Goal: Task Accomplishment & Management: Complete application form

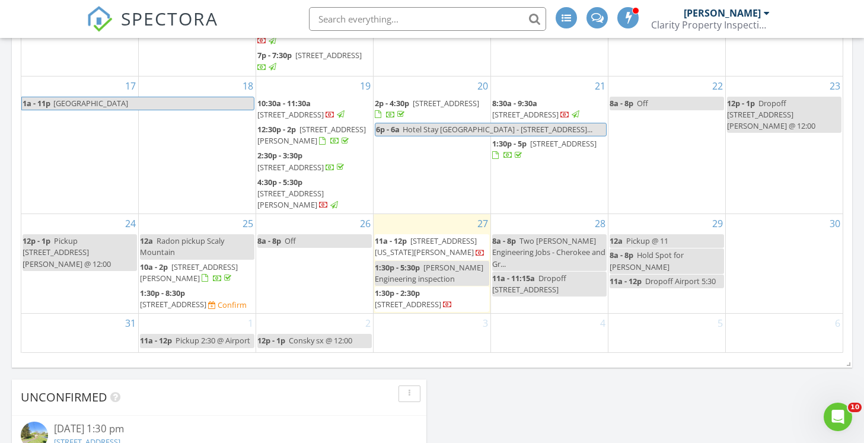
scroll to position [799, 0]
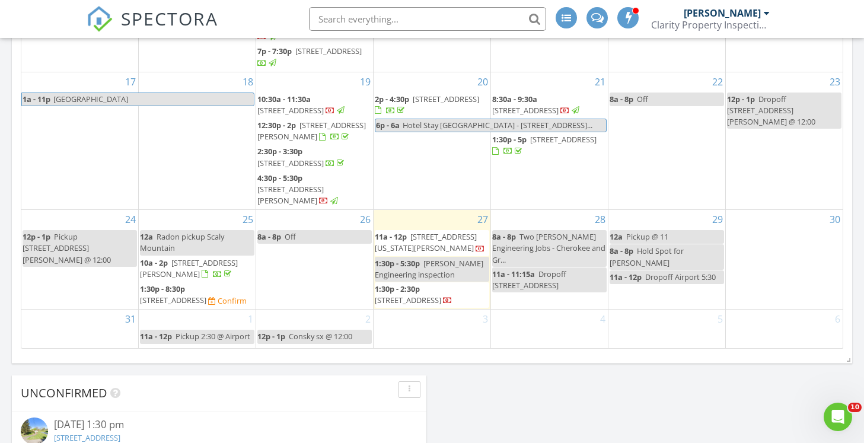
click at [548, 210] on div "28 8a - 8p Two Harrison Engineering Jobs - Cherokee and Gr... 11a - 11:15a Drop…" at bounding box center [549, 259] width 117 height 99
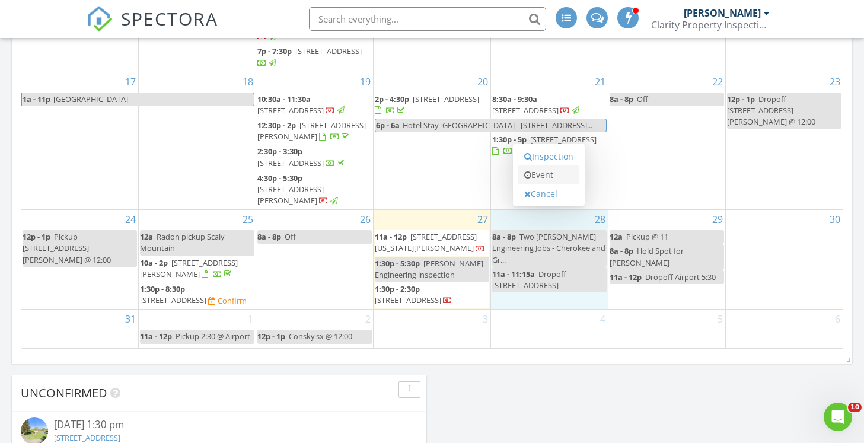
click at [534, 175] on link "Event" at bounding box center [548, 174] width 61 height 19
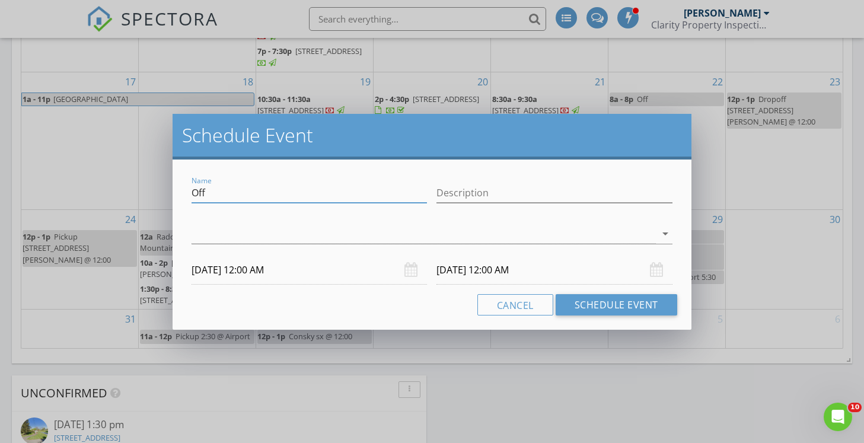
drag, startPoint x: 237, startPoint y: 186, endPoint x: 164, endPoint y: 193, distance: 73.9
click at [164, 193] on div "Schedule Event Name Off Description arrow_drop_down 08/28/2025 12:00 AM 08/29/2…" at bounding box center [432, 221] width 864 height 443
type input "Call Alex - 11 AM - Text - Inspection"
click at [218, 237] on div at bounding box center [424, 234] width 464 height 20
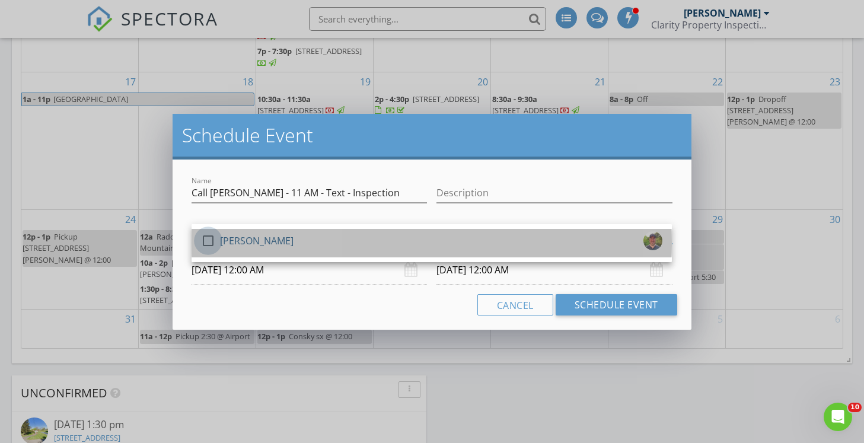
click at [215, 237] on div at bounding box center [208, 241] width 20 height 20
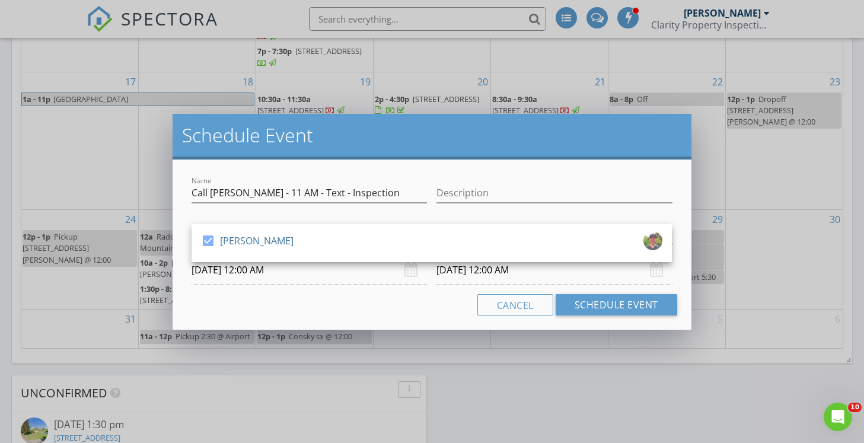
click at [246, 277] on input "08/28/2025 12:00 AM" at bounding box center [309, 270] width 235 height 29
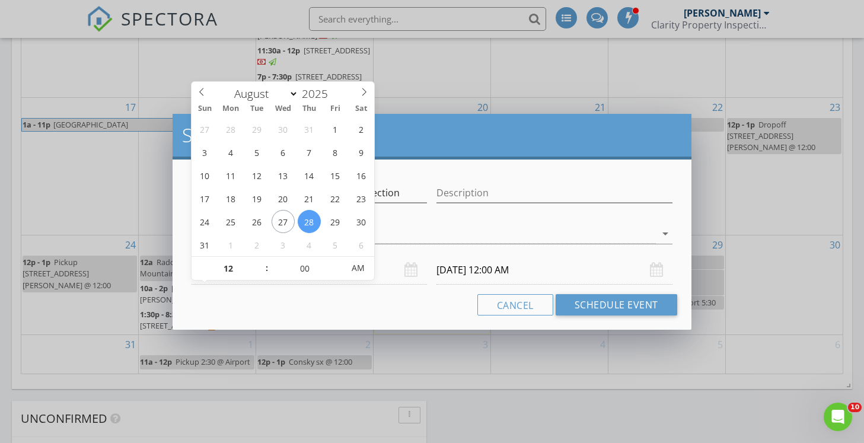
scroll to position [769, 0]
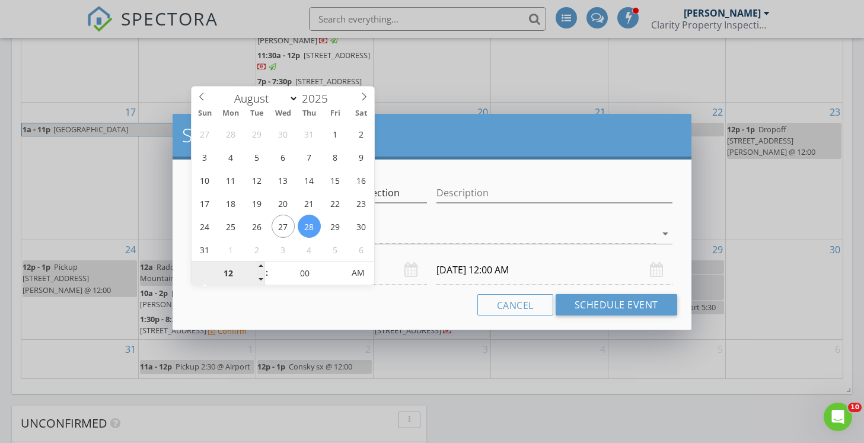
click at [225, 270] on input "12" at bounding box center [228, 274] width 73 height 24
type input "11"
type input "08/28/2025 11:00 AM"
click at [335, 301] on div "Cancel Schedule Event" at bounding box center [432, 304] width 490 height 21
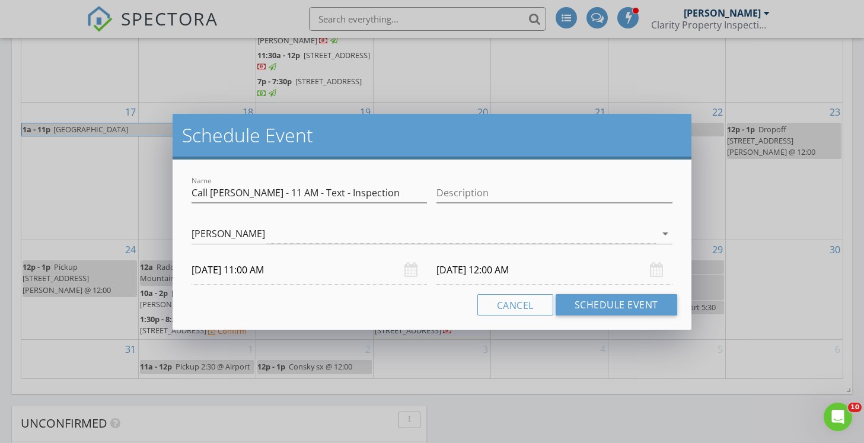
type input "11"
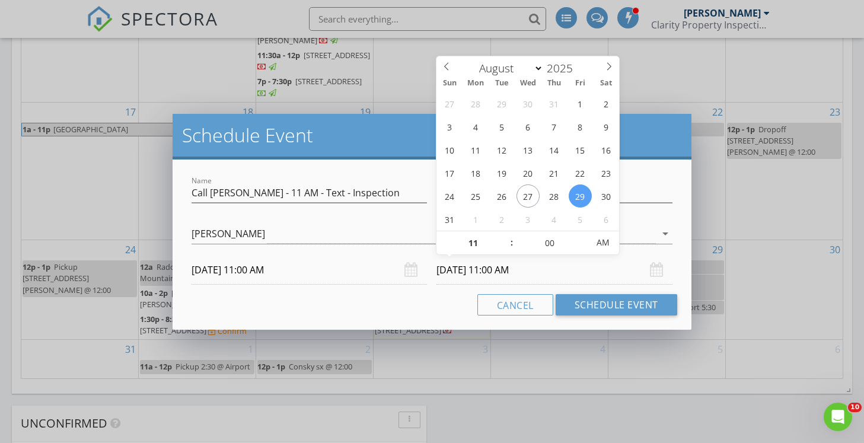
click at [466, 269] on input "08/29/2025 11:00 AM" at bounding box center [554, 270] width 235 height 29
type input "08/28/2025 11:00 AM"
click at [544, 239] on input "00" at bounding box center [550, 243] width 73 height 24
type input "30"
type input "08/28/2025 11:30 AM"
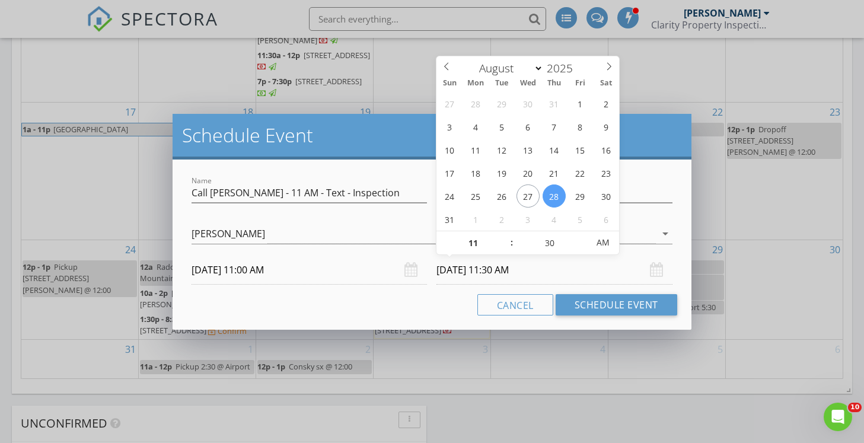
click at [369, 312] on div "Cancel Schedule Event" at bounding box center [432, 304] width 490 height 21
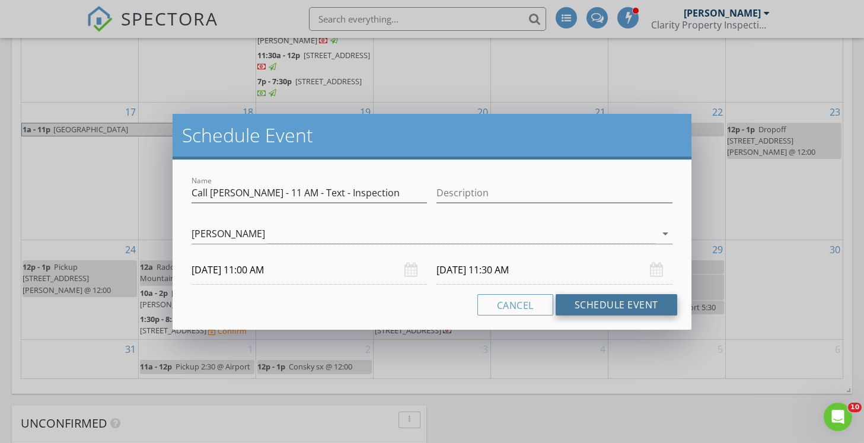
click at [626, 302] on button "Schedule Event" at bounding box center [617, 304] width 122 height 21
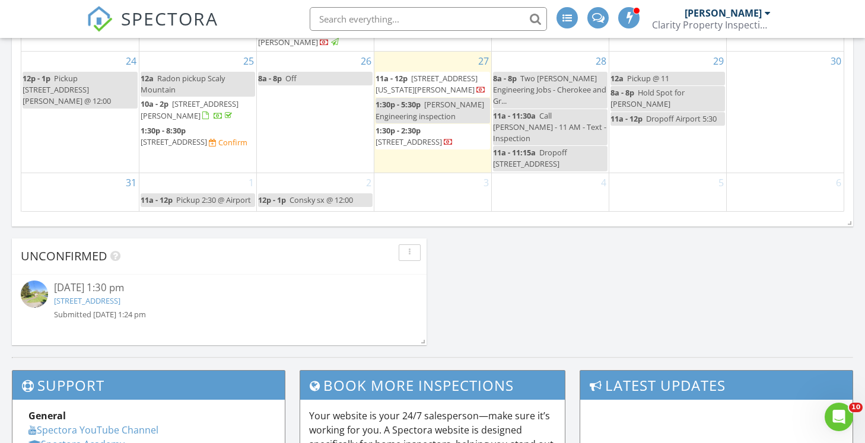
scroll to position [155, 0]
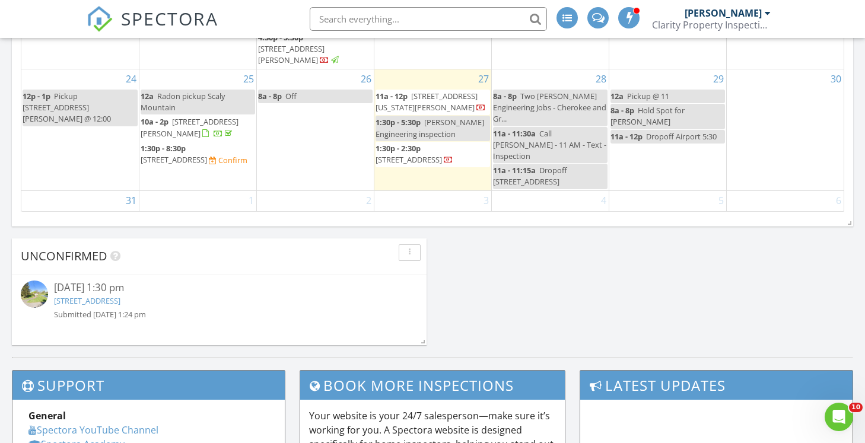
click at [395, 113] on span "8249 Georgia Rd, Otto 28763" at bounding box center [426, 102] width 102 height 22
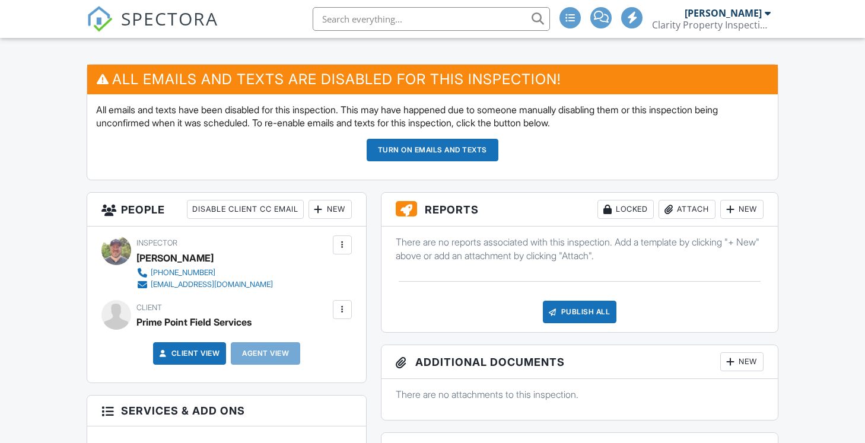
click at [569, 314] on div "Publish All" at bounding box center [580, 312] width 74 height 23
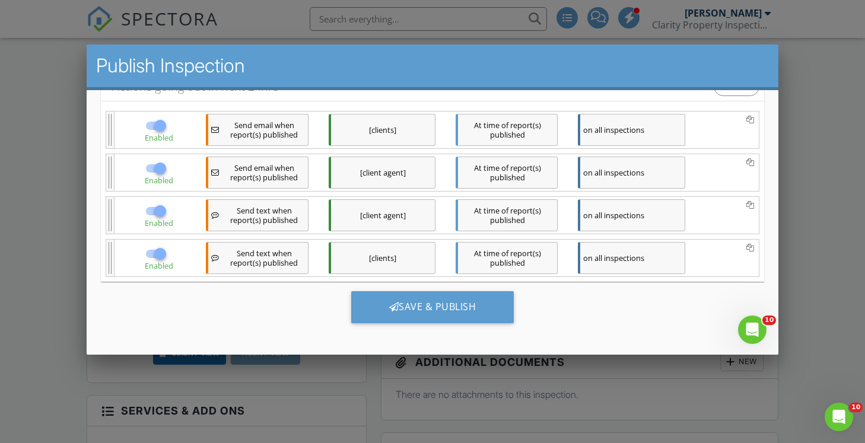
click at [151, 124] on div at bounding box center [159, 125] width 20 height 20
checkbox input "false"
drag, startPoint x: 150, startPoint y: 163, endPoint x: 156, endPoint y: 175, distance: 13.3
click at [152, 165] on div at bounding box center [159, 168] width 20 height 20
checkbox input "false"
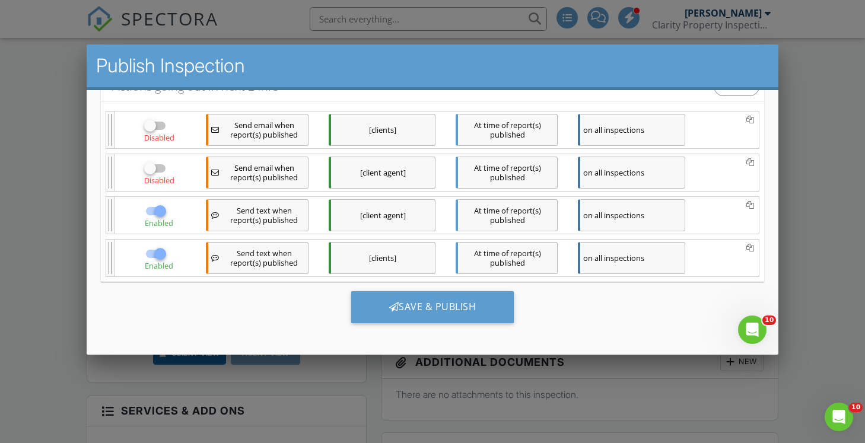
drag, startPoint x: 156, startPoint y: 214, endPoint x: 157, endPoint y: 219, distance: 6.0
click at [156, 215] on div at bounding box center [159, 210] width 20 height 20
checkbox input "false"
drag, startPoint x: 154, startPoint y: 252, endPoint x: 165, endPoint y: 258, distance: 12.2
click at [155, 253] on div at bounding box center [159, 253] width 20 height 20
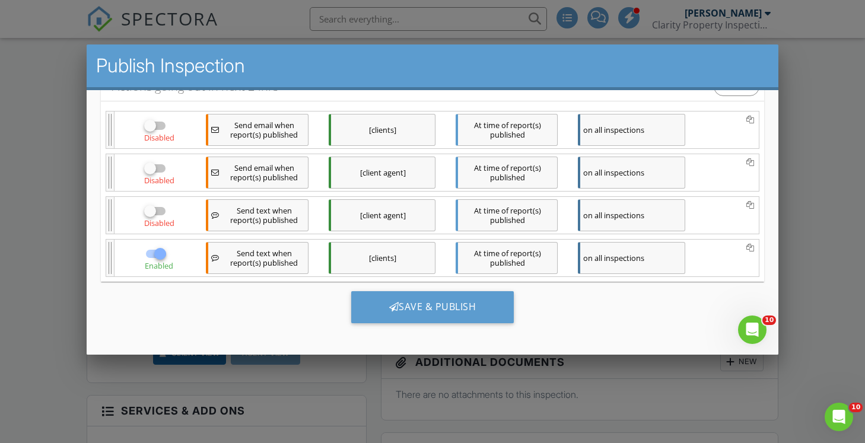
checkbox input "false"
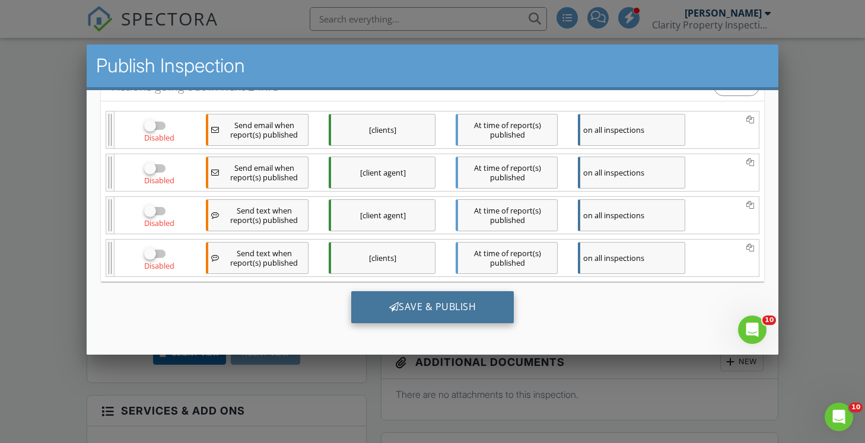
click at [413, 318] on div "Save & Publish" at bounding box center [432, 307] width 163 height 32
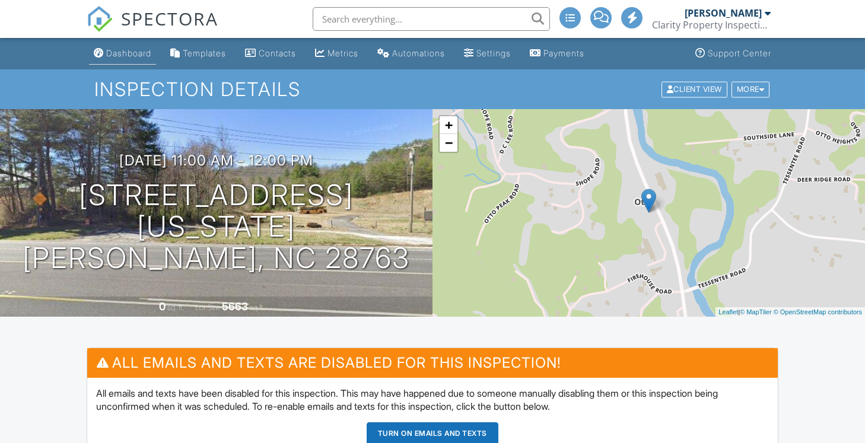
click at [139, 58] on div "Dashboard" at bounding box center [128, 53] width 45 height 10
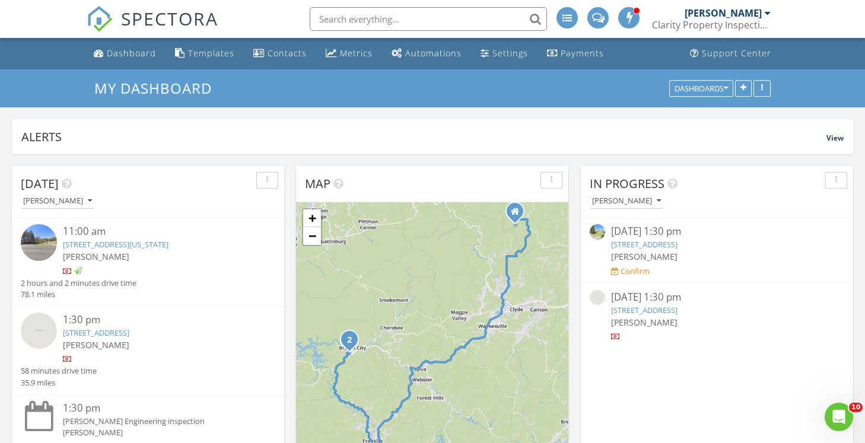
click at [677, 310] on link "108 Scenic Dr, Bryson City, NC 28713" at bounding box center [644, 310] width 66 height 11
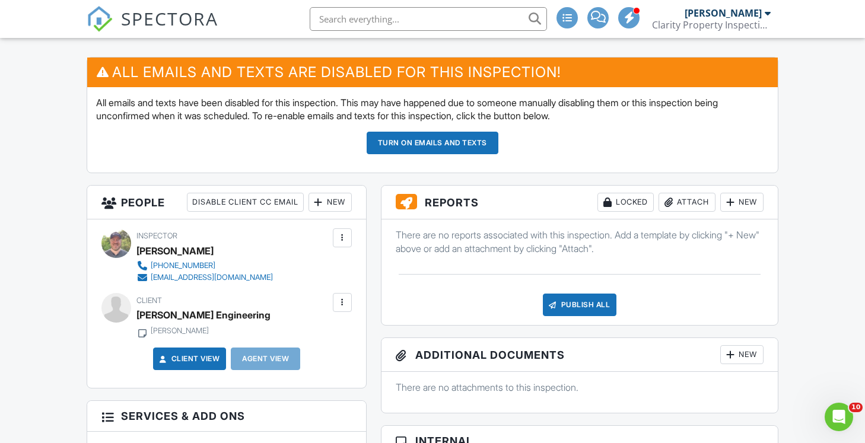
scroll to position [293, 0]
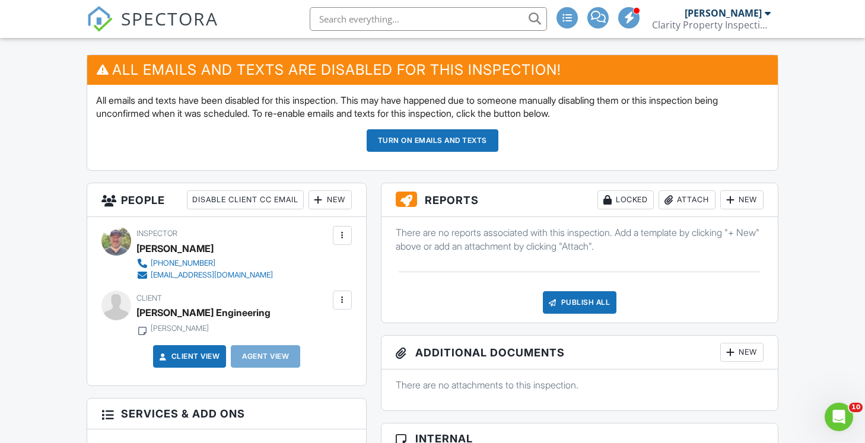
click at [560, 303] on div "Publish All" at bounding box center [580, 302] width 74 height 23
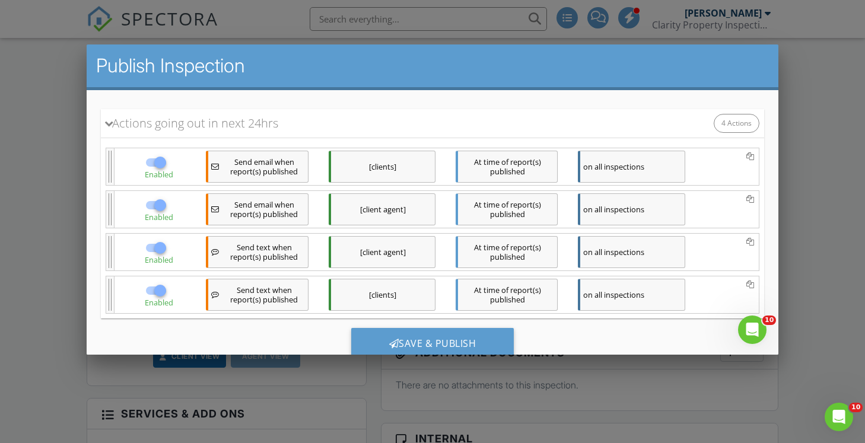
scroll to position [112, 0]
click at [157, 167] on div at bounding box center [159, 161] width 20 height 20
checkbox input "false"
click at [158, 205] on div at bounding box center [159, 204] width 20 height 20
checkbox input "false"
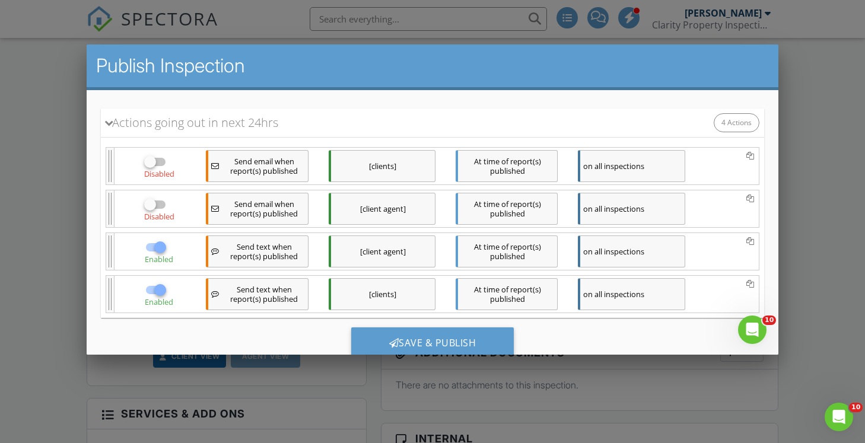
click at [155, 253] on div at bounding box center [159, 247] width 20 height 20
checkbox input "false"
drag, startPoint x: 155, startPoint y: 285, endPoint x: 221, endPoint y: 304, distance: 68.1
click at [156, 285] on div at bounding box center [159, 289] width 20 height 20
checkbox input "false"
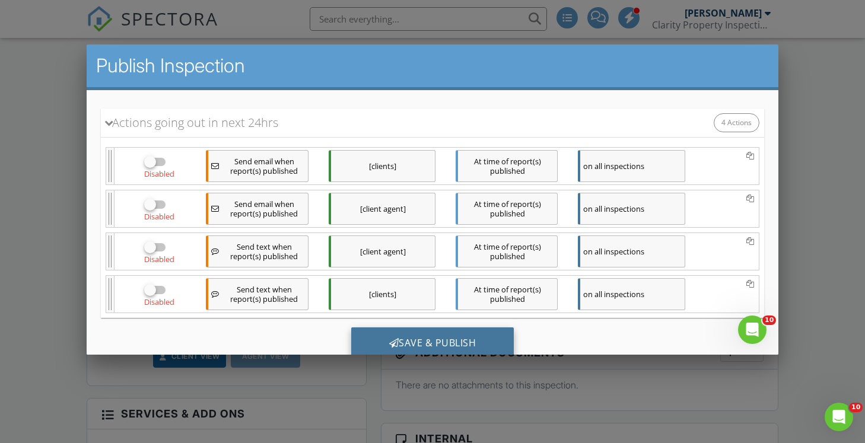
click at [368, 334] on div "Save & Publish" at bounding box center [432, 343] width 163 height 32
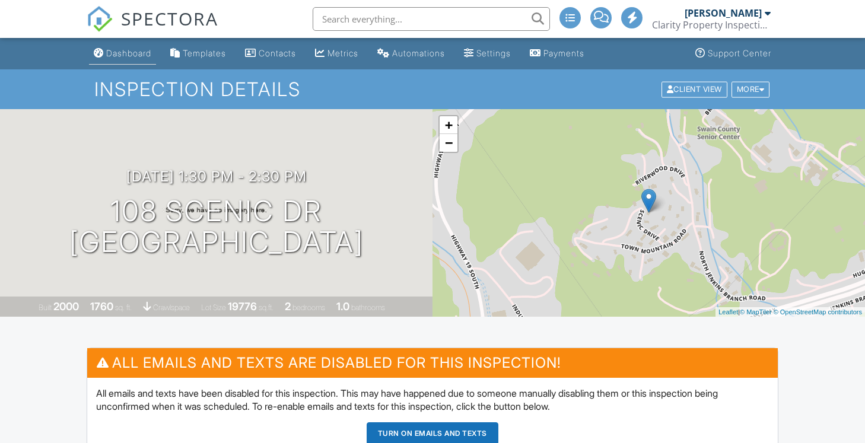
click at [123, 53] on div "Dashboard" at bounding box center [128, 53] width 45 height 10
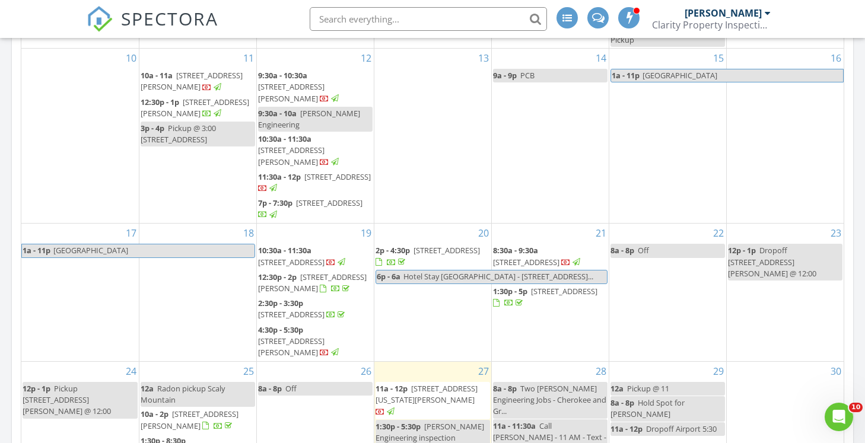
scroll to position [174, 0]
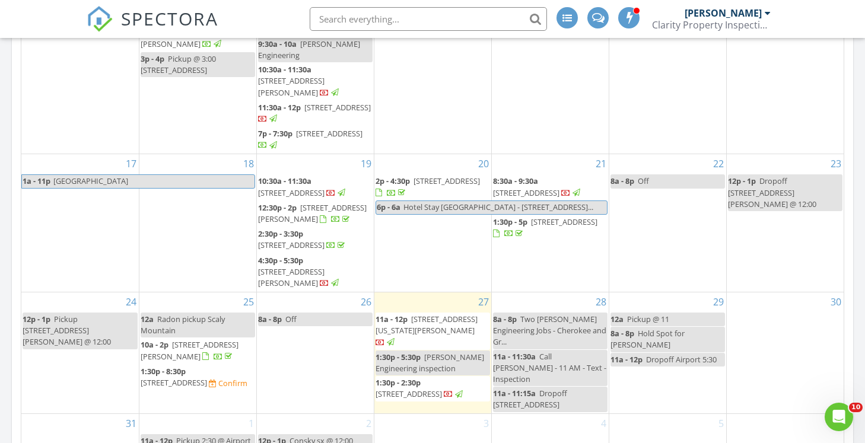
click at [421, 359] on span "1:30p - 5:30p" at bounding box center [397, 357] width 45 height 11
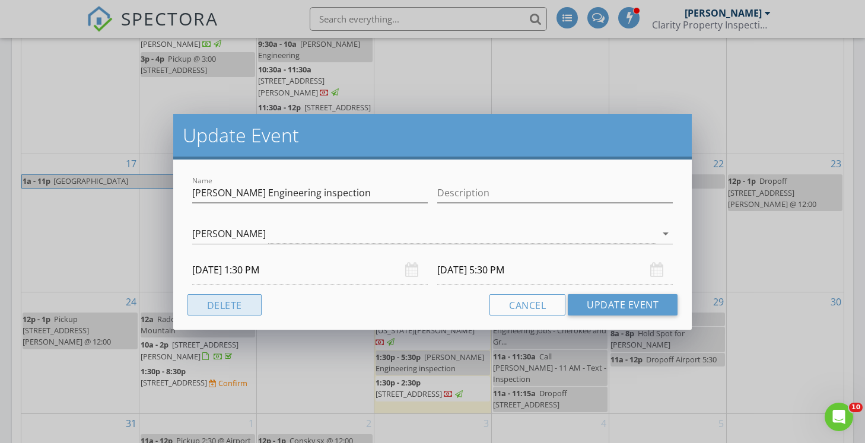
click at [232, 308] on button "Delete" at bounding box center [224, 304] width 74 height 21
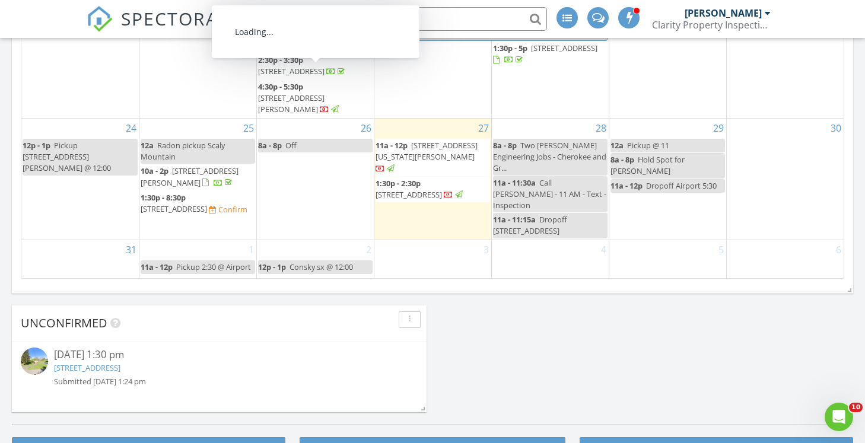
scroll to position [173, 0]
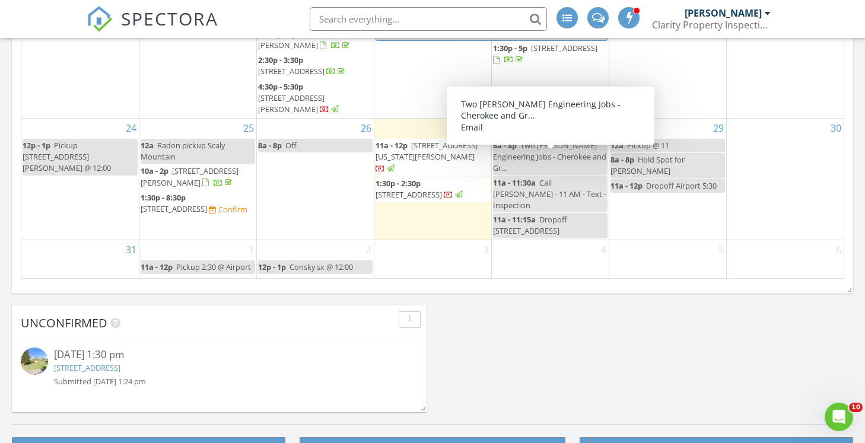
click at [508, 168] on span "Two Harrison Engineering Jobs - Cherokee and Gr..." at bounding box center [549, 156] width 113 height 33
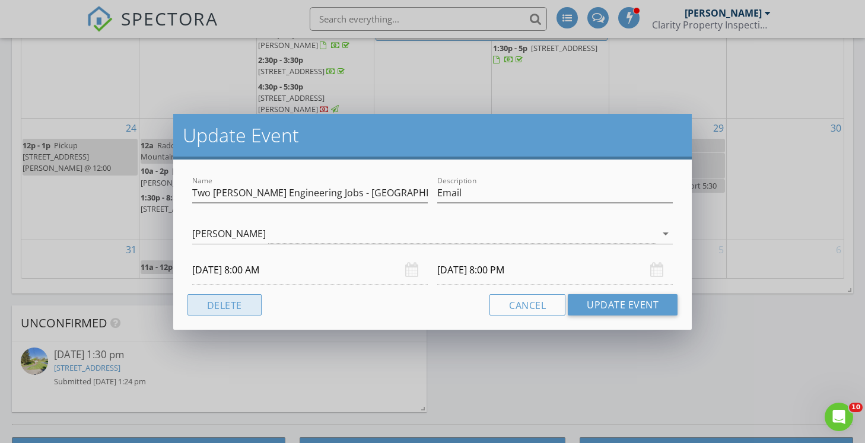
click at [251, 302] on button "Delete" at bounding box center [224, 304] width 74 height 21
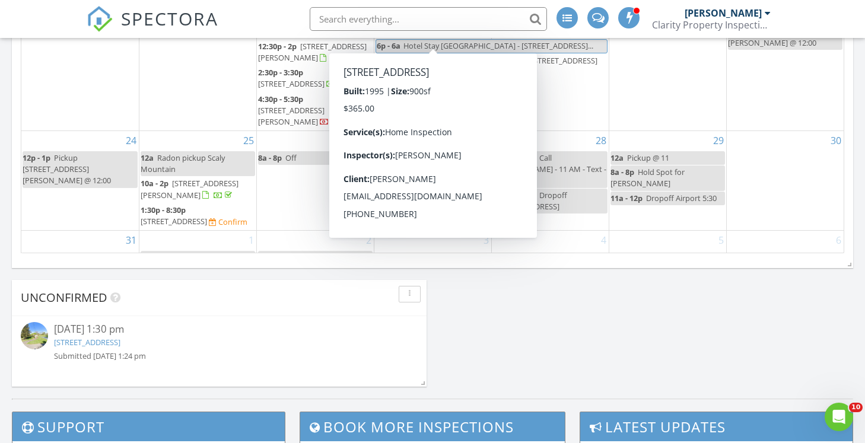
scroll to position [174, 0]
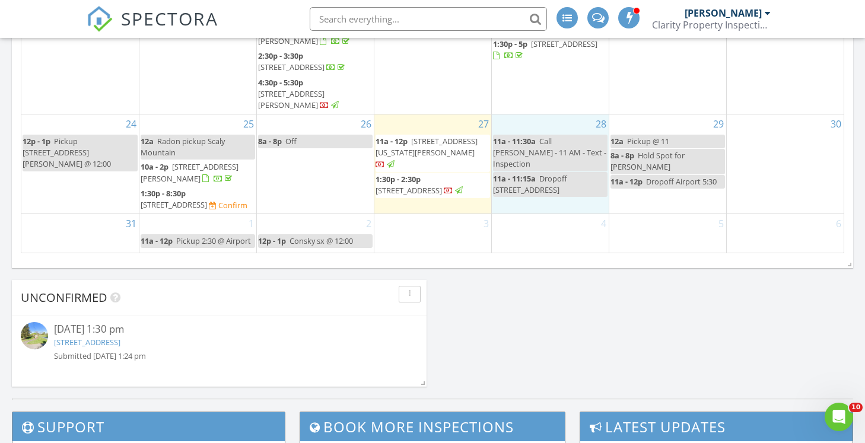
click at [544, 193] on div "28 11a - 11:30a Call Alex - 11 AM - Text - Inspection 11a - 11:15a Dropoff 113 …" at bounding box center [550, 163] width 117 height 99
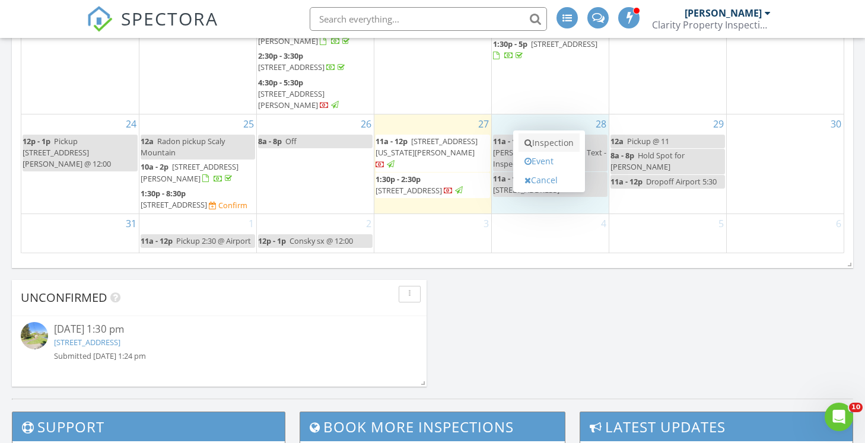
click at [540, 144] on link "Inspection" at bounding box center [548, 142] width 61 height 19
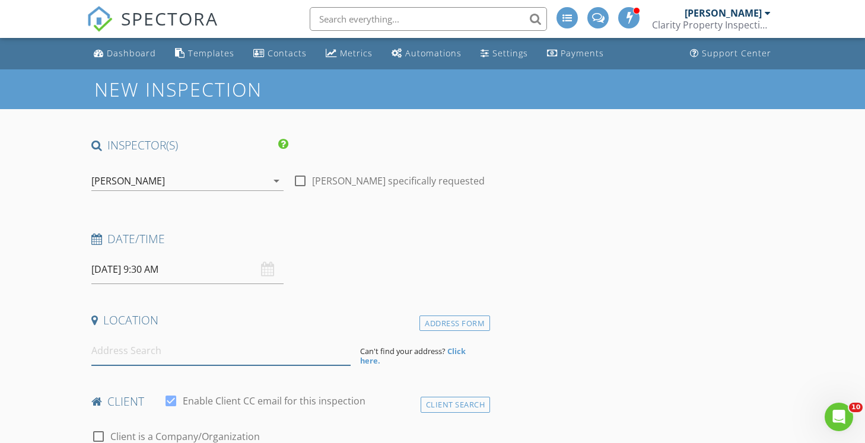
click at [154, 352] on input at bounding box center [221, 350] width 260 height 29
paste input "[STREET_ADDRESS]"
type input "[STREET_ADDRESS]"
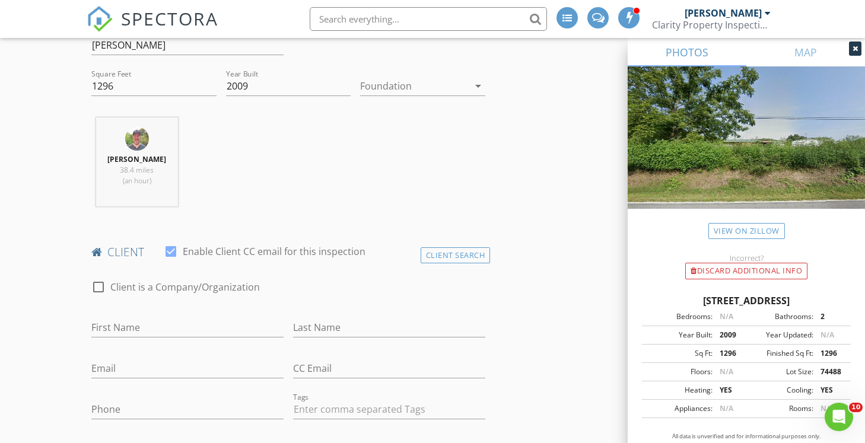
scroll to position [408, 0]
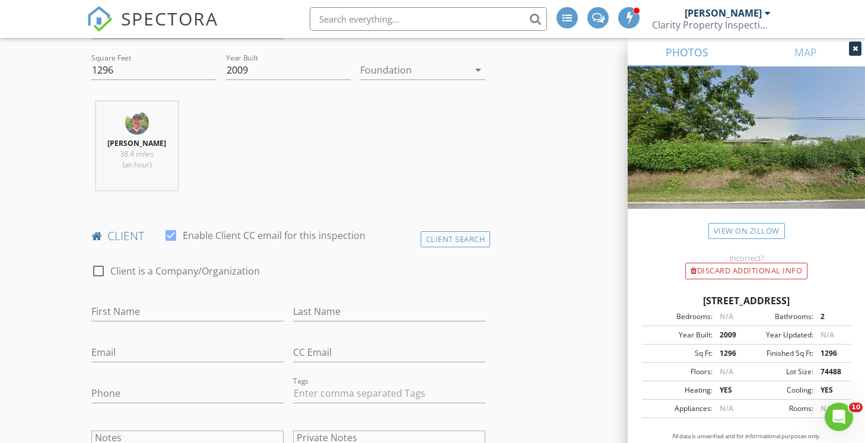
click at [97, 267] on div at bounding box center [98, 271] width 20 height 20
checkbox input "true"
click at [117, 308] on input "Enable Client CC email for this inspection" at bounding box center [288, 312] width 394 height 20
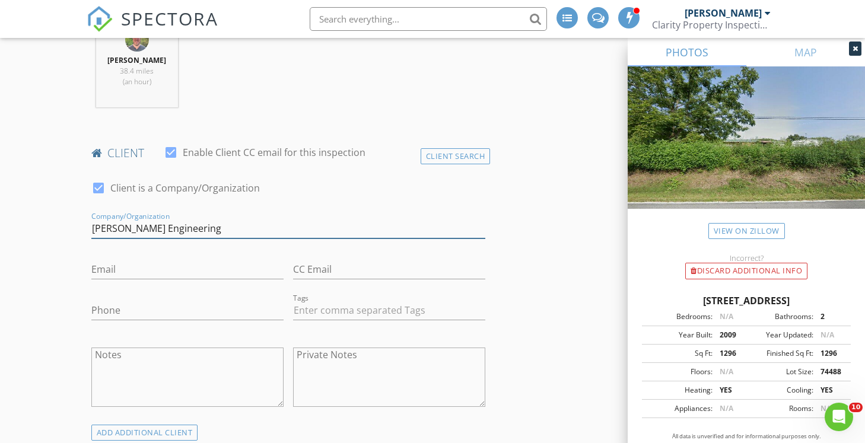
scroll to position [496, 0]
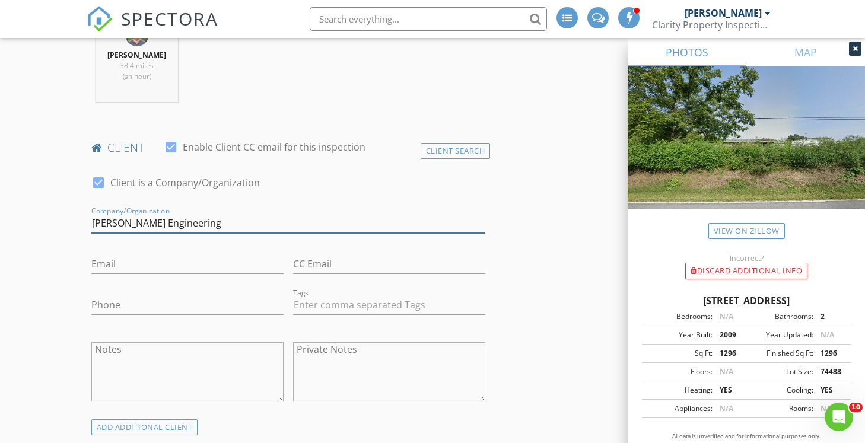
type input "[PERSON_NAME] Engineering"
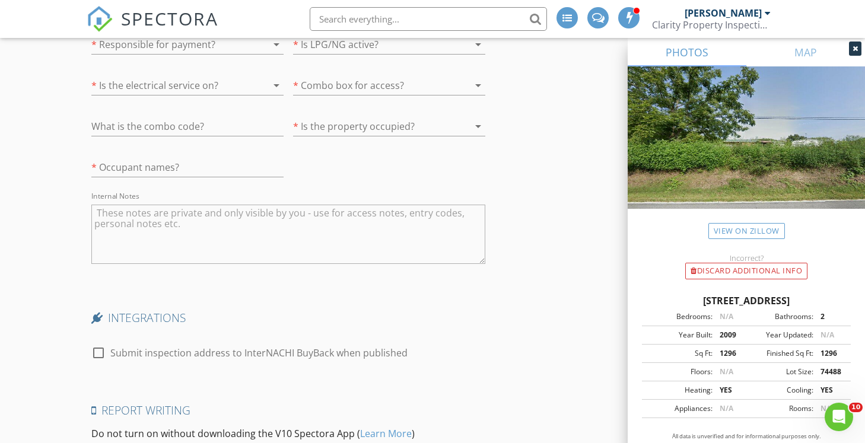
scroll to position [1884, 0]
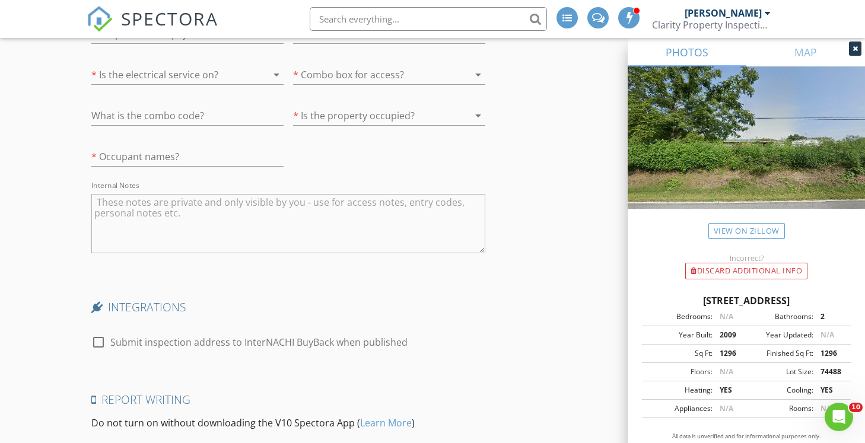
click at [126, 210] on textarea "Internal Notes" at bounding box center [288, 223] width 394 height 59
paste textarea "[PERSON_NAME], Jr., [PERSON_NAME]"
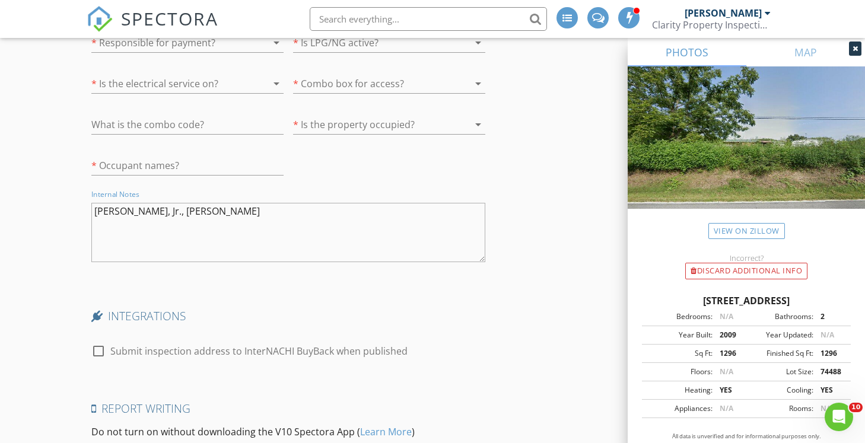
scroll to position [1874, 0]
paste textarea "[PHONE_NUMBER]"
paste textarea "NCHOTSPR25017"
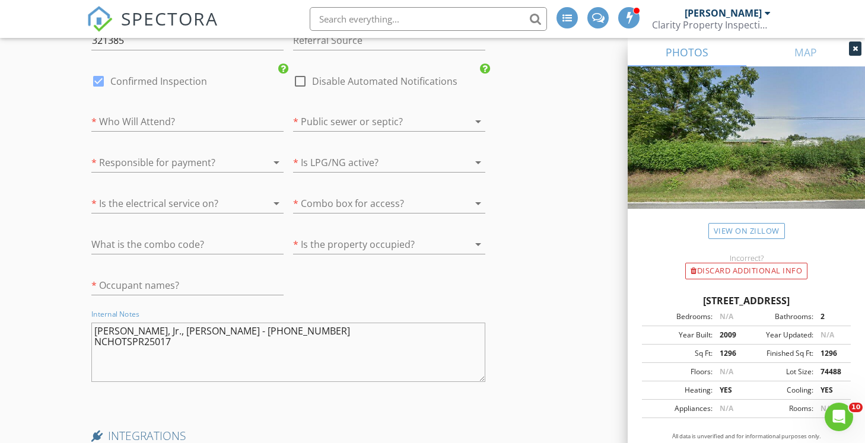
scroll to position [1746, 0]
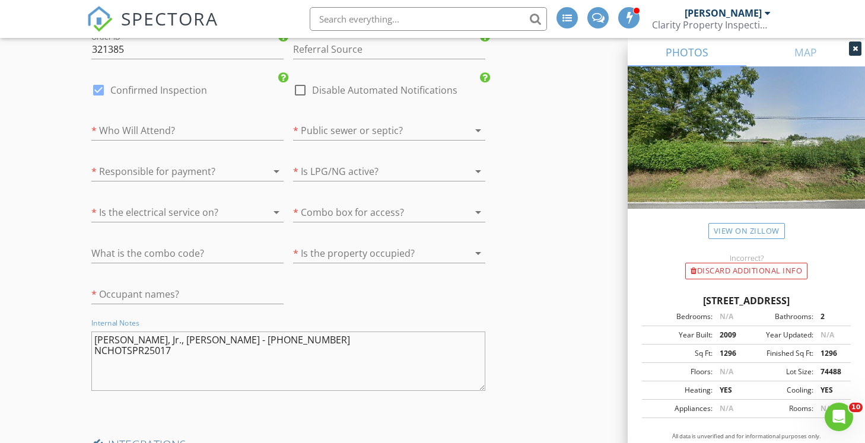
type textarea "[PERSON_NAME], Jr., [PERSON_NAME] - [PHONE_NUMBER] NCHOTSPR25017"
click at [301, 94] on div at bounding box center [300, 90] width 20 height 20
checkbox input "true"
click at [310, 55] on input "Referral Source" at bounding box center [389, 50] width 192 height 20
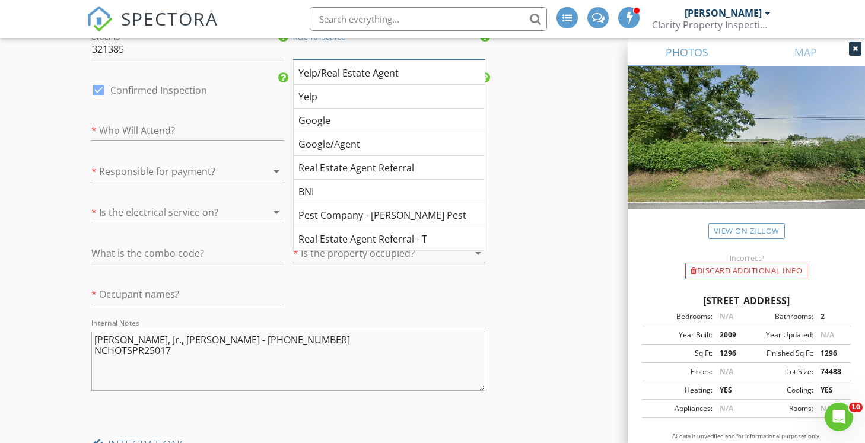
type input "G"
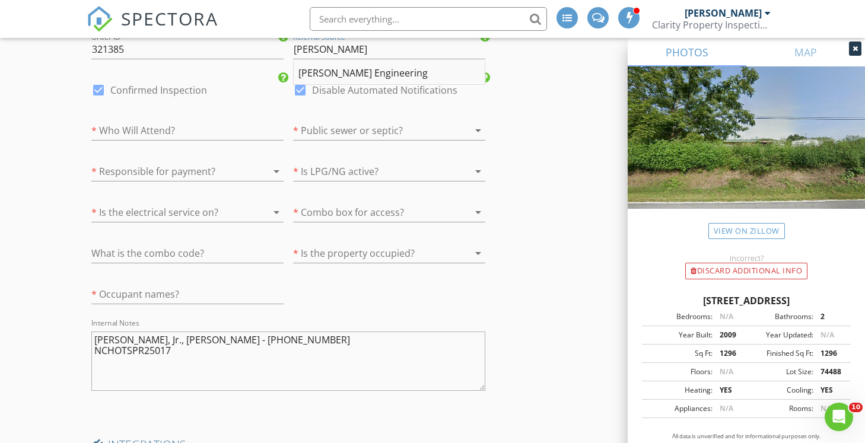
click at [313, 69] on div "[PERSON_NAME] Engineering" at bounding box center [389, 73] width 191 height 24
type input "[PERSON_NAME] Engineering"
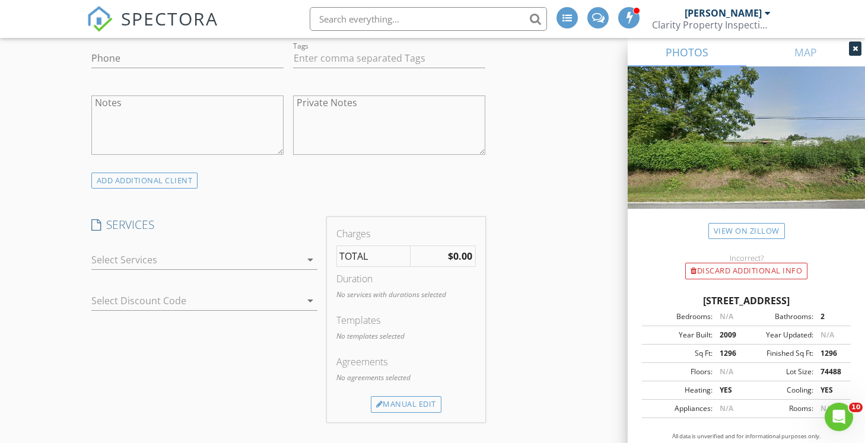
scroll to position [748, 0]
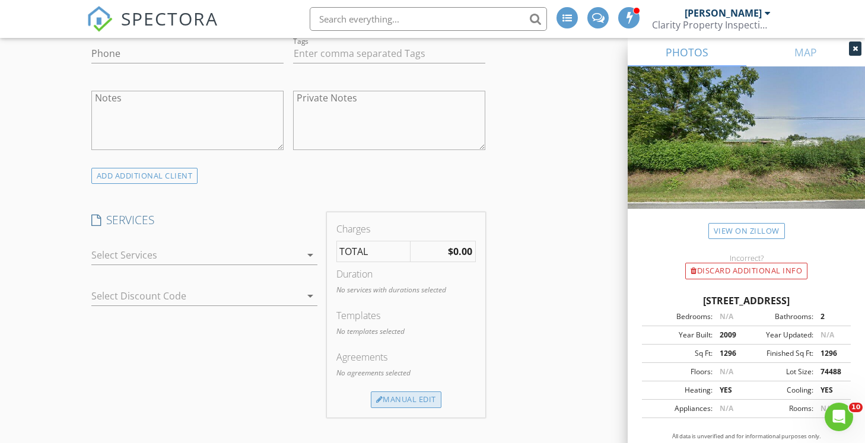
click at [382, 397] on div "Manual Edit" at bounding box center [406, 399] width 71 height 17
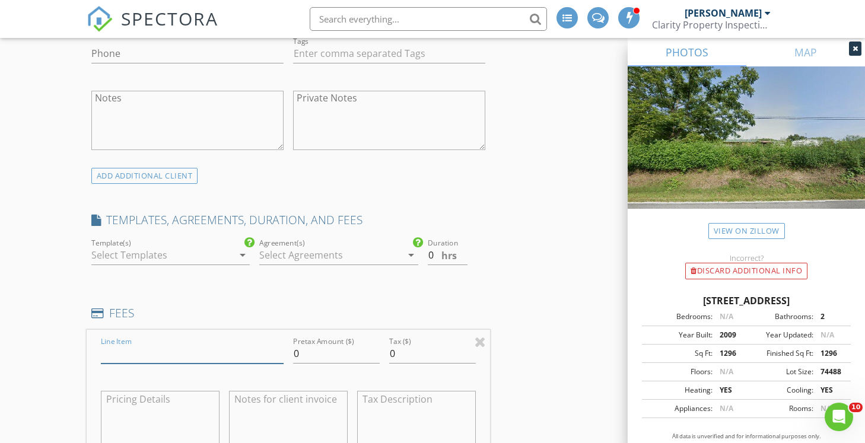
click at [120, 352] on input "Line Item" at bounding box center [192, 354] width 183 height 20
type input "Foundation Cert"
click at [300, 358] on input "0" at bounding box center [336, 354] width 87 height 20
type input "147.00"
click at [461, 251] on input "0.5" at bounding box center [448, 256] width 40 height 20
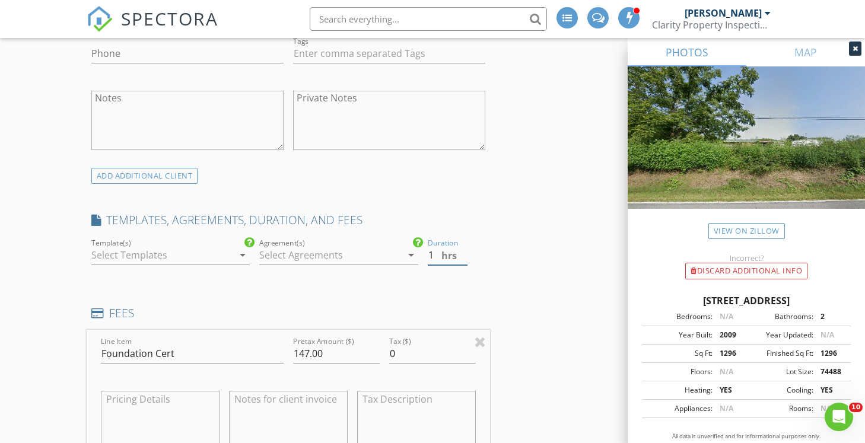
type input "1"
click at [463, 251] on input "1" at bounding box center [448, 256] width 40 height 20
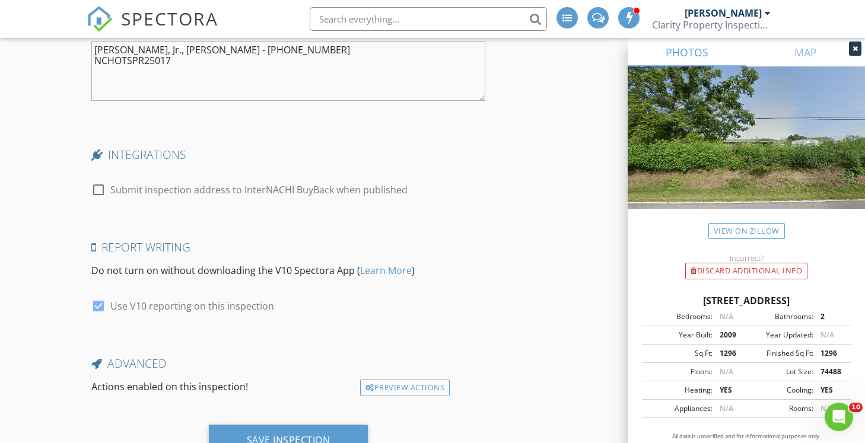
scroll to position [2216, 0]
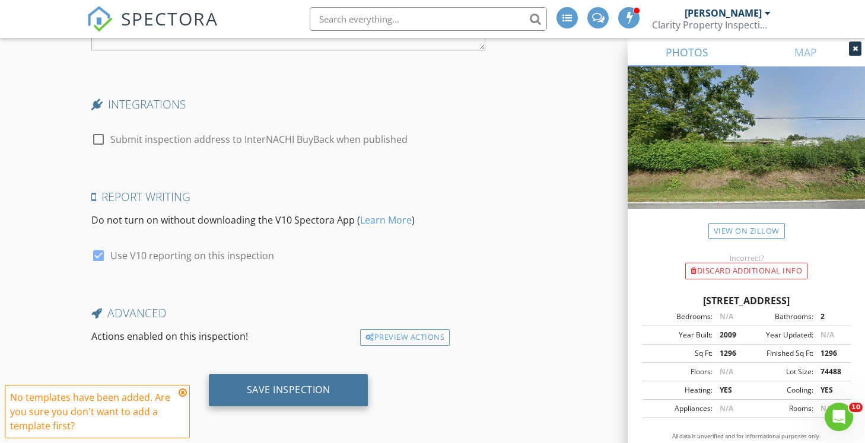
click at [255, 388] on div "Save Inspection" at bounding box center [289, 390] width 84 height 12
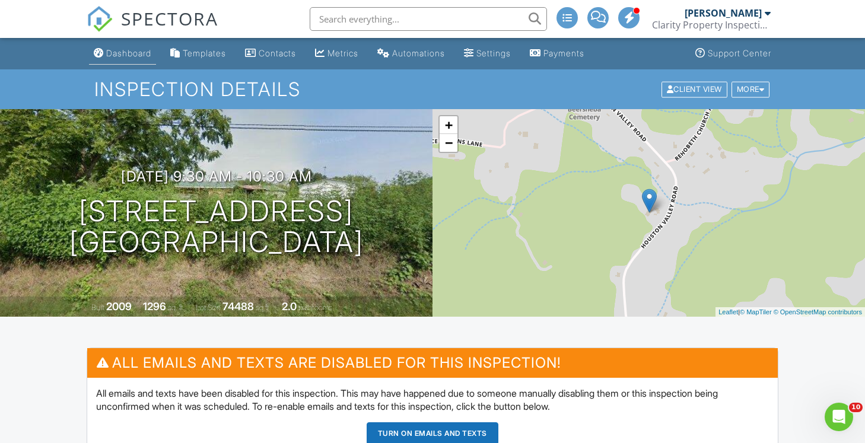
click at [123, 59] on link "Dashboard" at bounding box center [122, 54] width 67 height 22
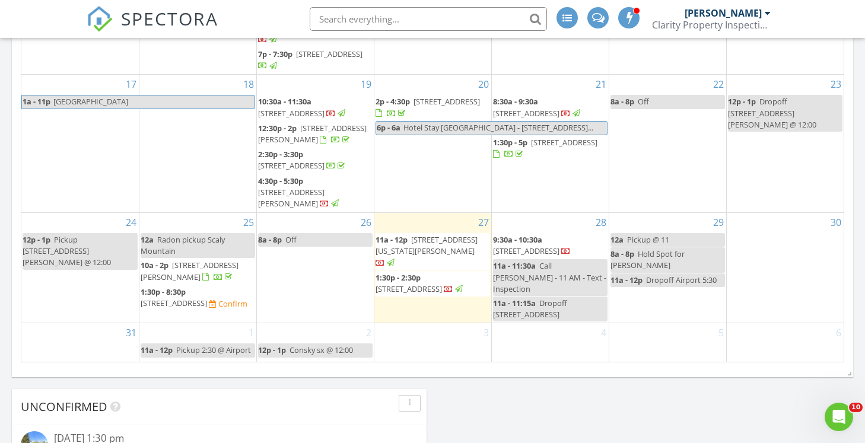
scroll to position [798, 0]
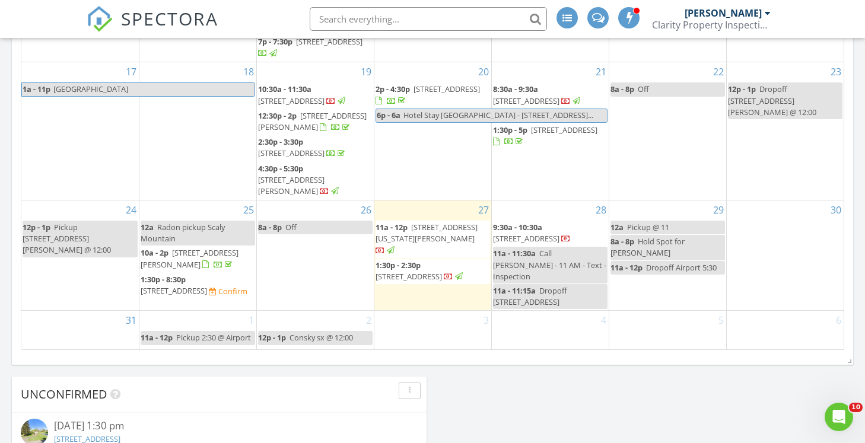
click at [526, 209] on div "28 9:30a - 10:30a [STREET_ADDRESS] 11a - 11:30a Call [PERSON_NAME] - 11 AM - Te…" at bounding box center [550, 255] width 117 height 110
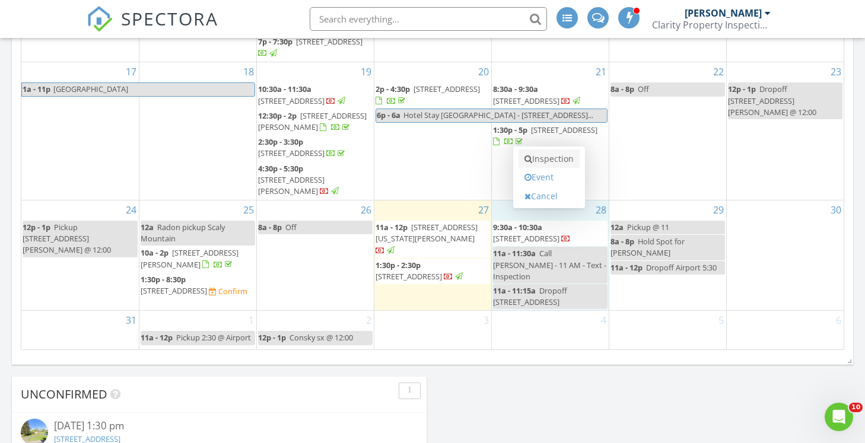
click at [543, 161] on link "Inspection" at bounding box center [548, 158] width 61 height 19
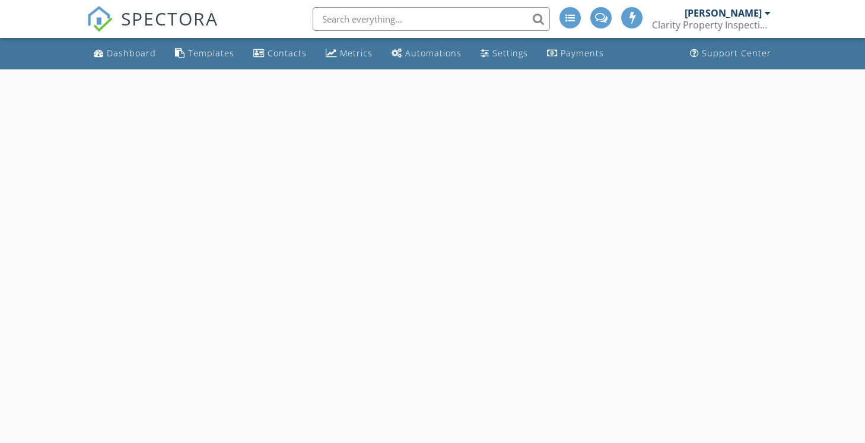
select select "7"
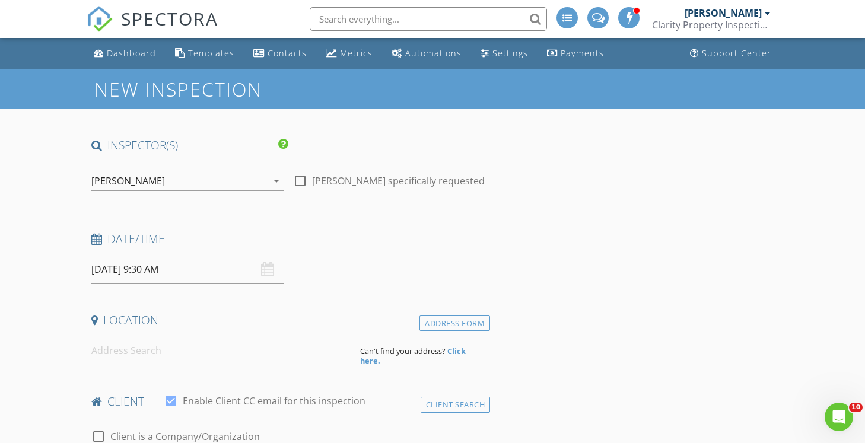
click at [193, 270] on input "08/28/2025 9:30 AM" at bounding box center [187, 269] width 192 height 29
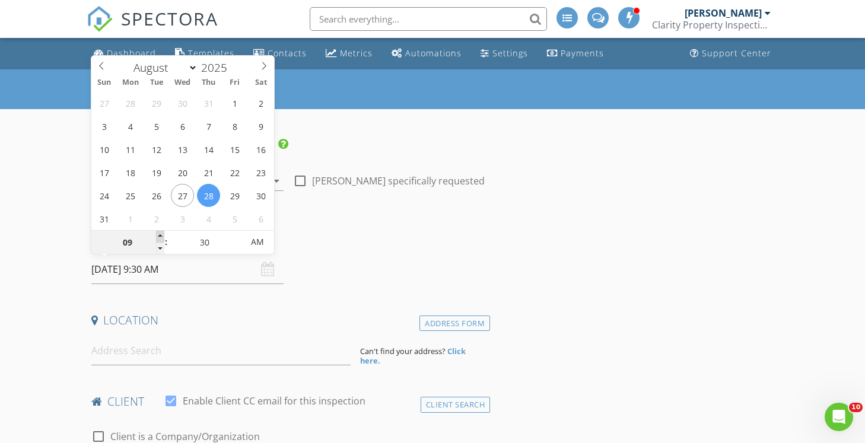
type input "10"
type input "08/28/2025 10:30 AM"
click at [158, 233] on span at bounding box center [160, 237] width 8 height 12
type input "11"
type input "08/28/2025 11:30 AM"
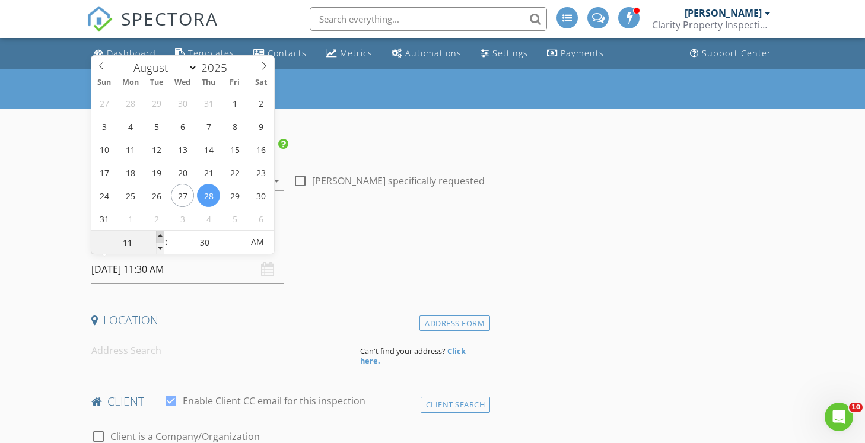
click at [158, 233] on span at bounding box center [160, 237] width 8 height 12
type input "12"
type input "08/28/2025 12:30 PM"
click at [158, 233] on span at bounding box center [160, 237] width 8 height 12
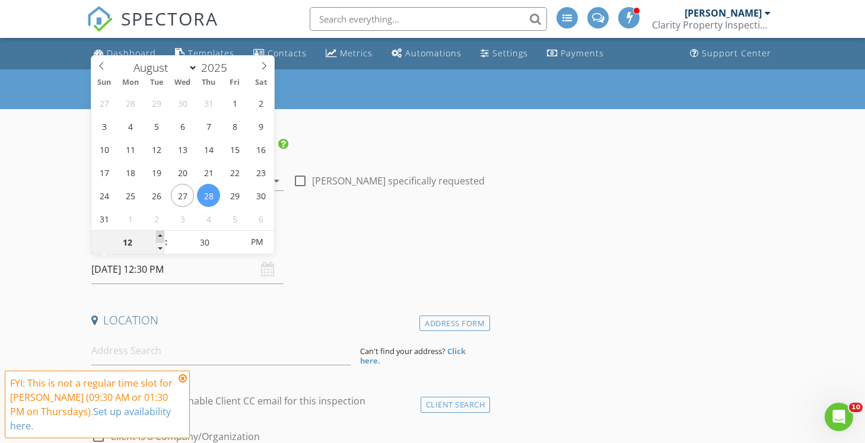
type input "01"
type input "08/28/2025 1:30 PM"
click at [158, 233] on span at bounding box center [160, 237] width 8 height 12
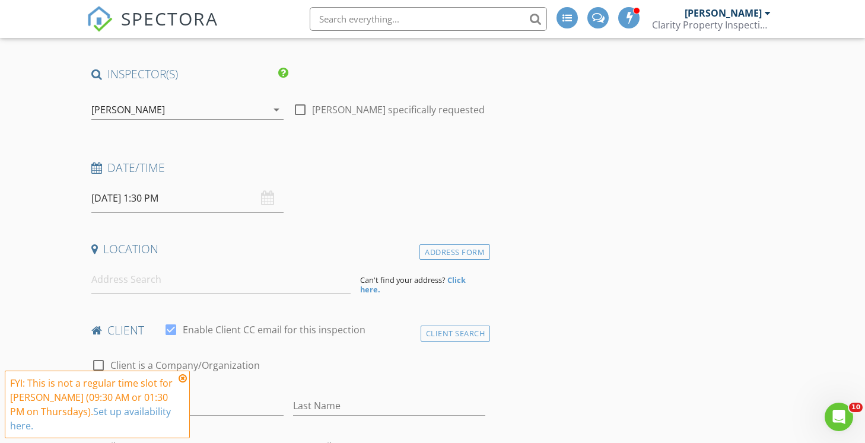
scroll to position [123, 0]
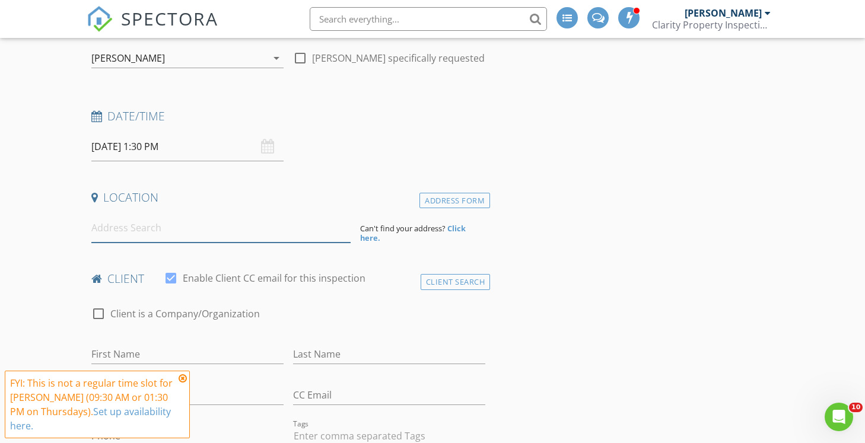
click at [133, 236] on input at bounding box center [221, 228] width 260 height 29
paste input "320 Lucy Long Road Cherokee,NC 28719"
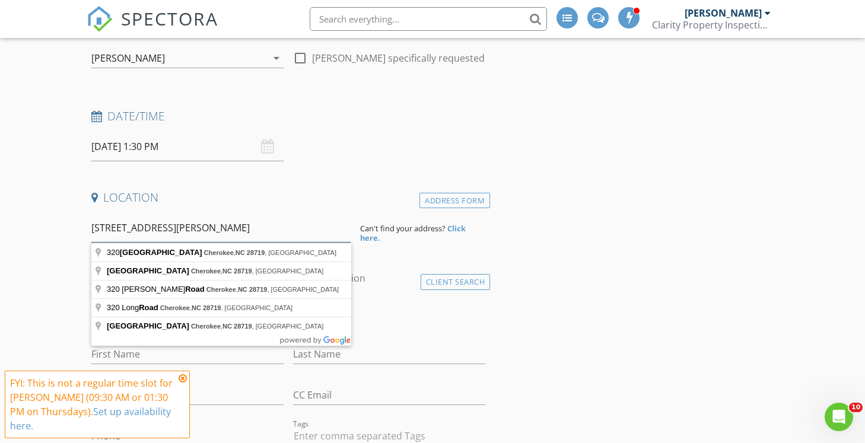
drag, startPoint x: 302, startPoint y: 231, endPoint x: 81, endPoint y: 213, distance: 221.4
paste input "dWhittier, NC 2878"
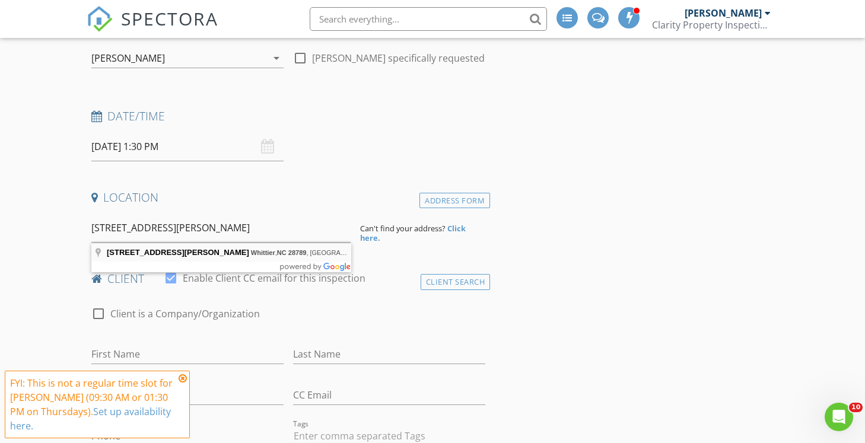
type input "320 Lucy Long Road, Whittier, NC 28789, USA"
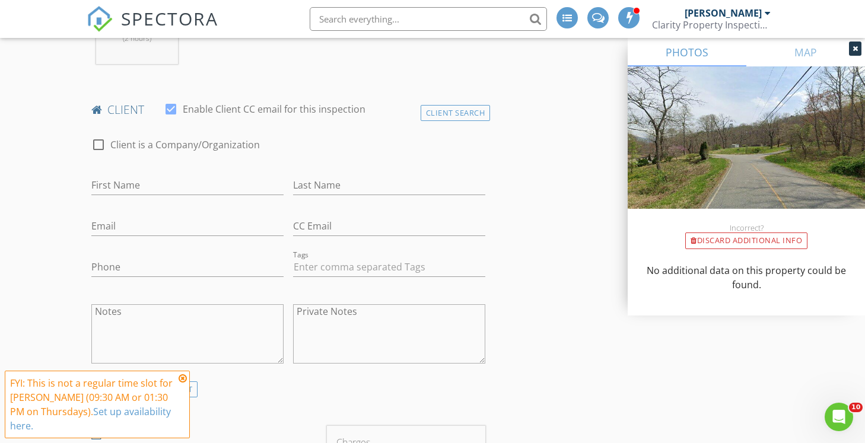
scroll to position [535, 0]
drag, startPoint x: 95, startPoint y: 138, endPoint x: 100, endPoint y: 165, distance: 27.8
click at [95, 139] on div at bounding box center [98, 144] width 20 height 20
checkbox input "true"
click at [120, 177] on input "Enable Client CC email for this inspection" at bounding box center [288, 185] width 394 height 20
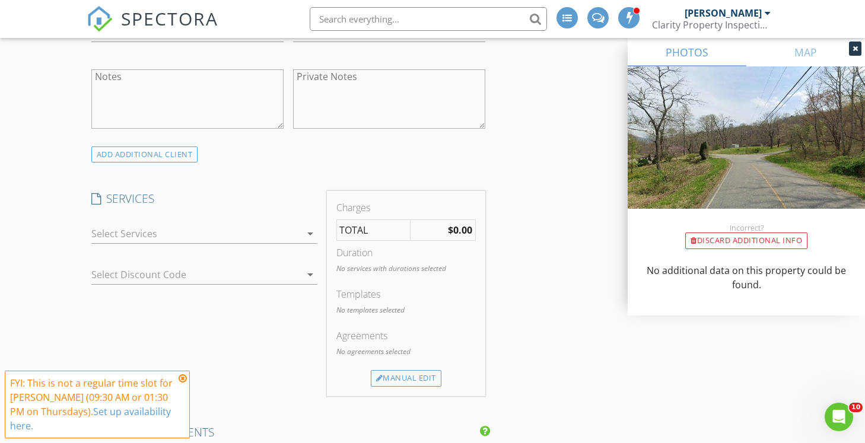
scroll to position [771, 0]
type input "Harrison Engineering"
click at [396, 372] on div "Manual Edit" at bounding box center [406, 376] width 71 height 17
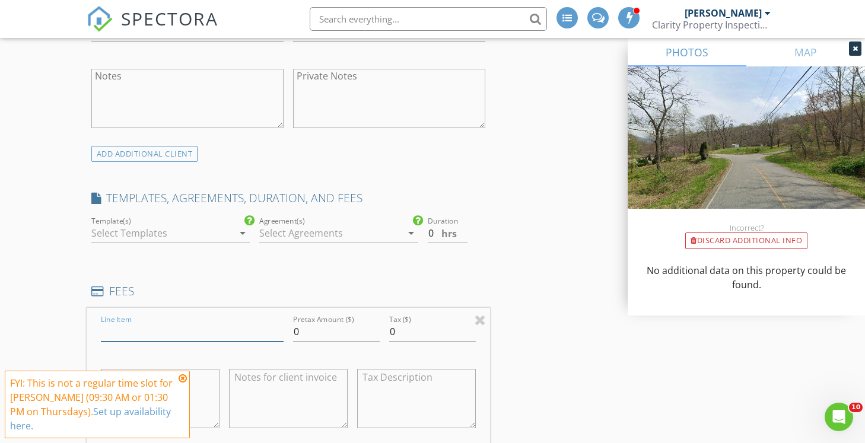
click at [190, 337] on input "Line Item" at bounding box center [192, 332] width 183 height 20
type input "Foundation Cert"
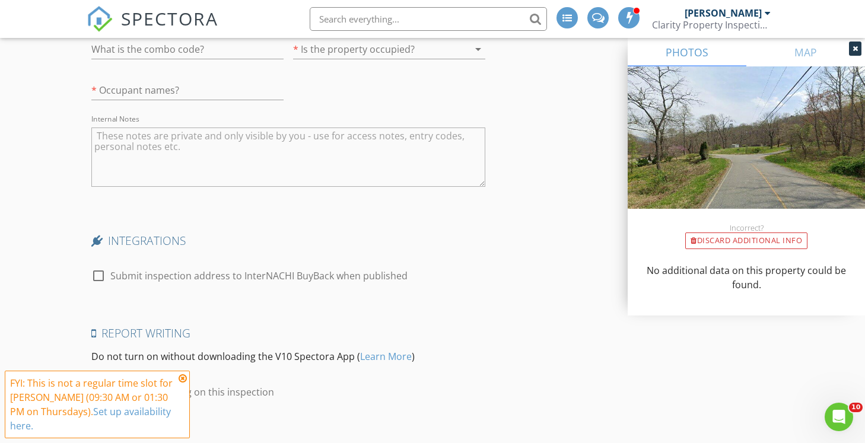
scroll to position [2085, 0]
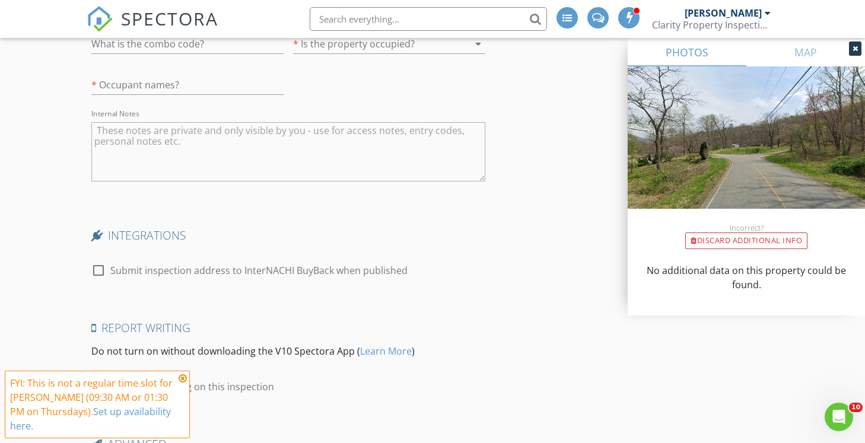
click at [126, 137] on textarea "Internal Notes" at bounding box center [288, 151] width 394 height 59
paste textarea "Catolster, Faith"
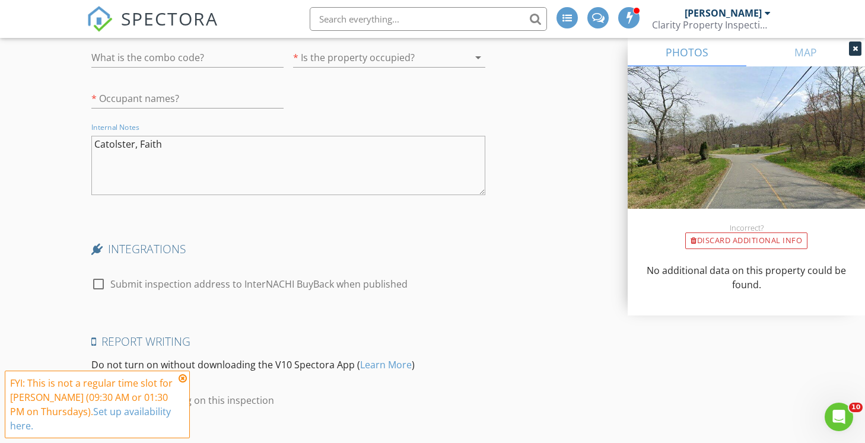
scroll to position [2071, 0]
paste textarea "828-788-1094"
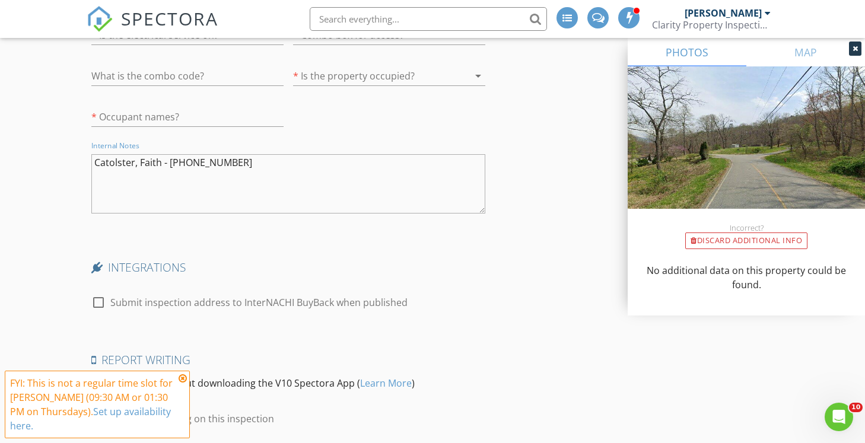
paste textarea "NCHOTSPR25016"
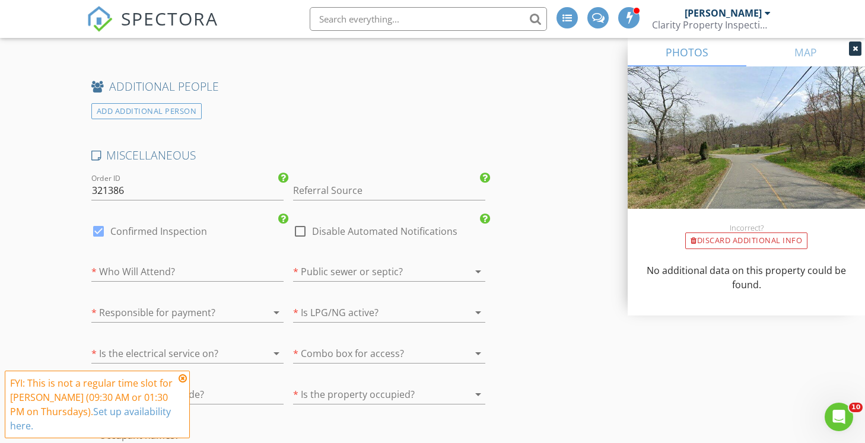
scroll to position [1728, 0]
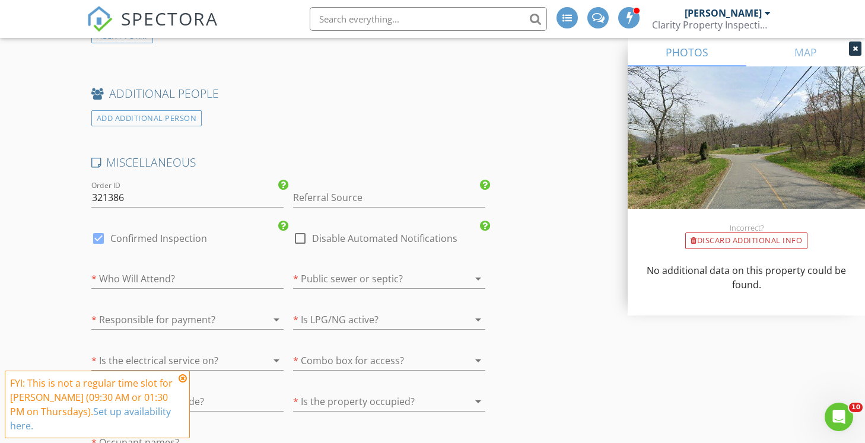
type textarea "Catolster, Faith - 828-788-1094 NCHOTSPR25016"
click at [301, 244] on div at bounding box center [300, 238] width 20 height 20
checkbox input "true"
click at [321, 198] on input "Referral Source" at bounding box center [389, 198] width 192 height 20
click at [332, 212] on div "Harrison Engineering" at bounding box center [389, 221] width 191 height 24
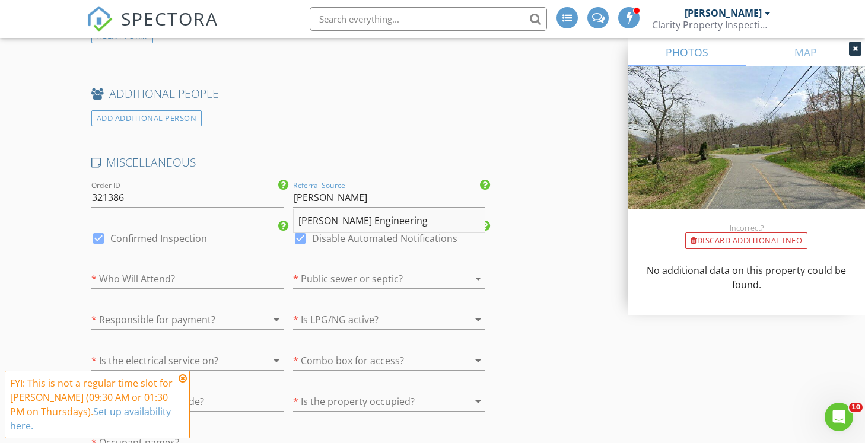
type input "Harrison Engineering"
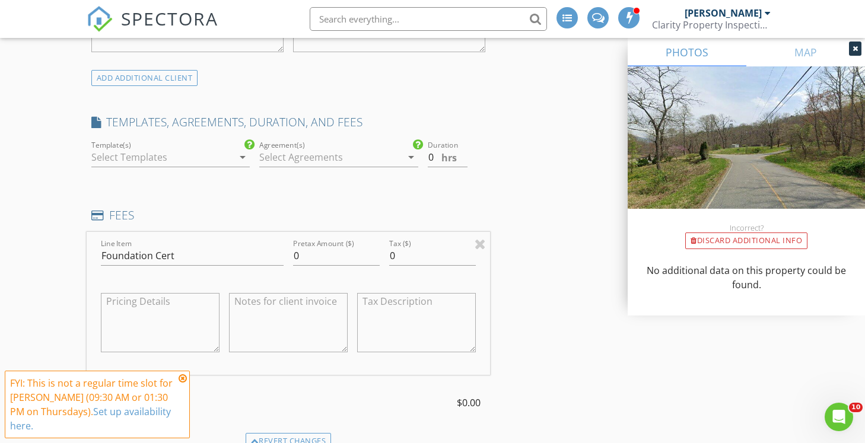
scroll to position [843, 0]
click at [319, 261] on input "0" at bounding box center [336, 259] width 87 height 20
type input "150"
click at [433, 160] on input "0" at bounding box center [448, 161] width 40 height 20
type input "0.5"
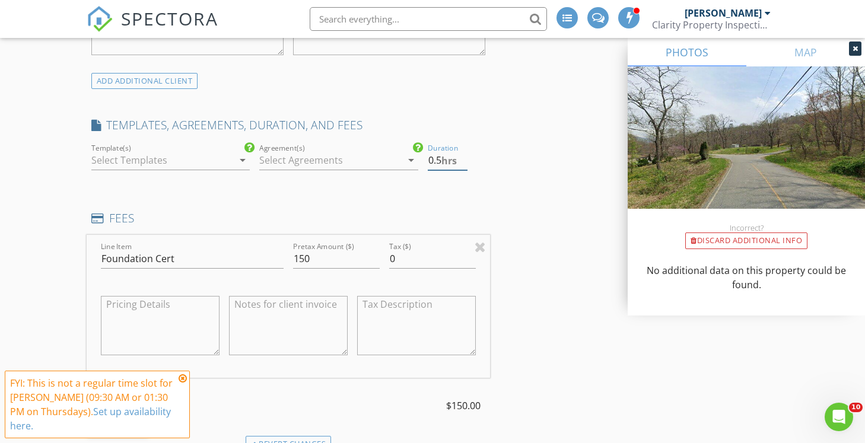
click at [465, 158] on input "0.5" at bounding box center [448, 161] width 40 height 20
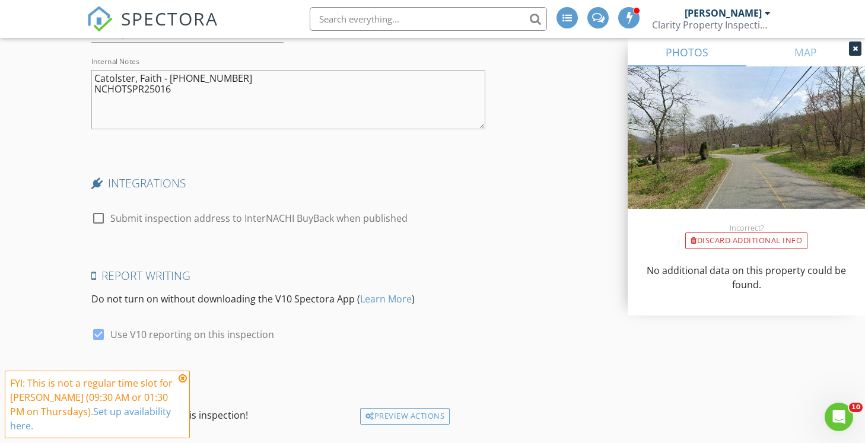
scroll to position [2216, 0]
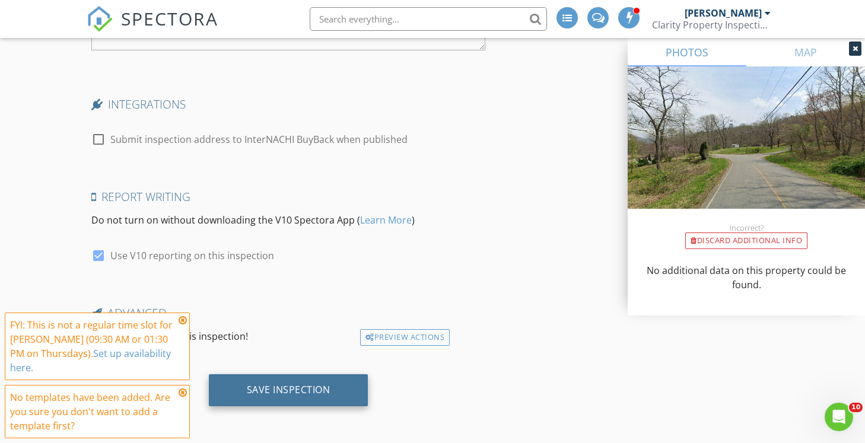
click at [264, 387] on div "Save Inspection" at bounding box center [289, 390] width 84 height 12
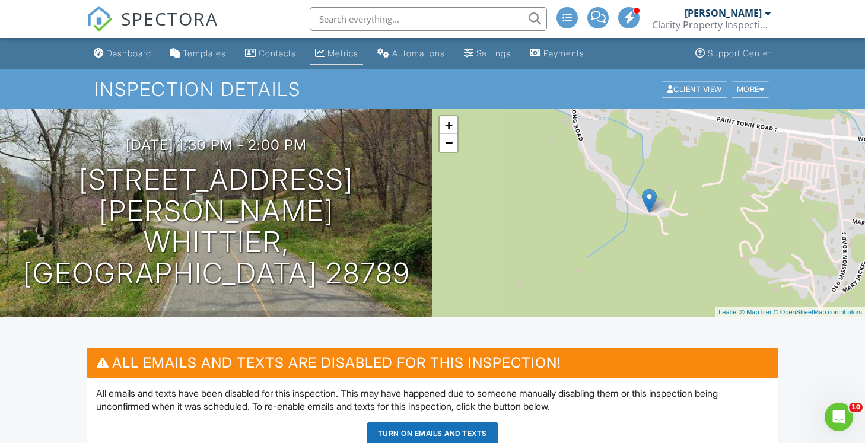
click at [340, 49] on div "Metrics" at bounding box center [342, 53] width 31 height 10
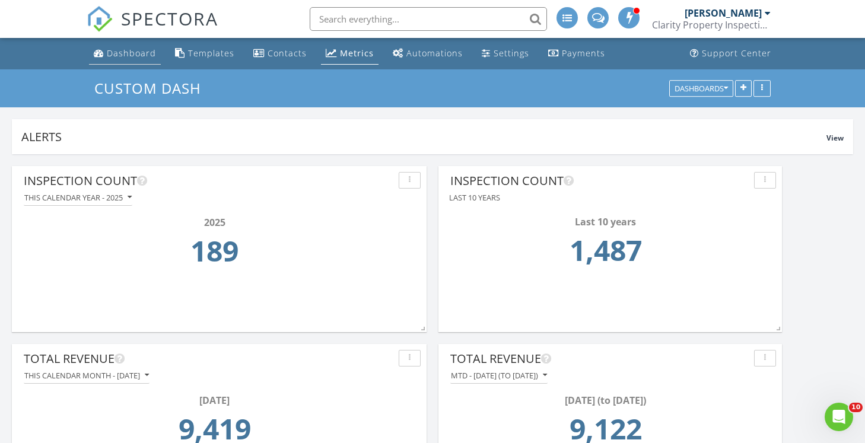
click at [123, 50] on div "Dashboard" at bounding box center [131, 52] width 49 height 11
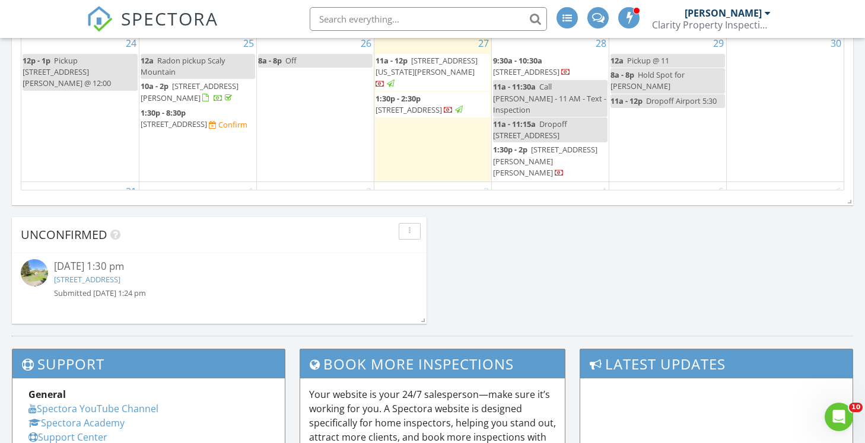
scroll to position [170, 0]
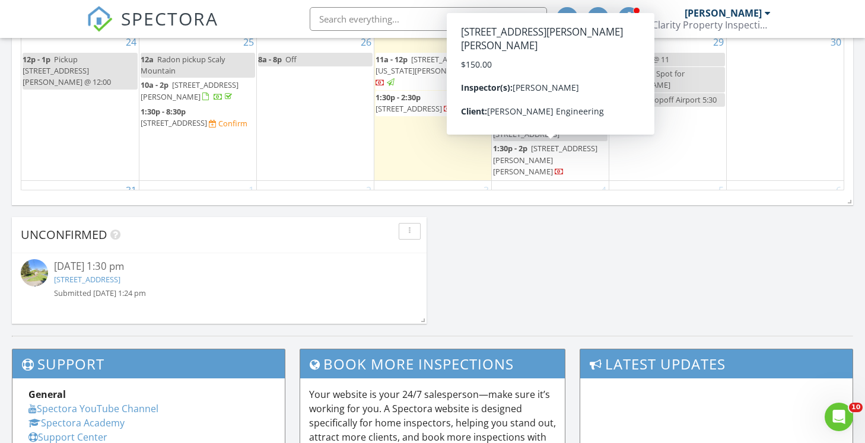
click at [537, 155] on span "320 Lucy Long Rd, Whittier 28789" at bounding box center [545, 159] width 104 height 33
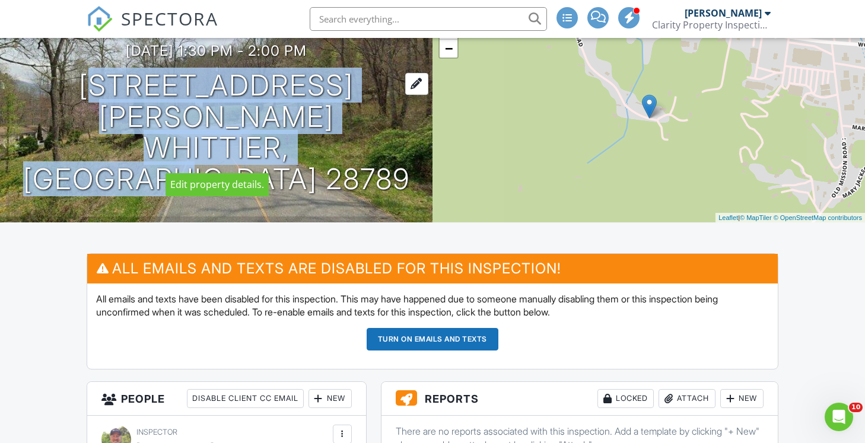
drag, startPoint x: 364, startPoint y: 151, endPoint x: 82, endPoint y: 117, distance: 284.3
click at [82, 117] on div "[DATE] 1:30 pm - 2:00 pm [STREET_ADDRESS][PERSON_NAME] [GEOGRAPHIC_DATA], NC 28…" at bounding box center [216, 119] width 432 height 152
copy h1 "[STREET_ADDRESS][PERSON_NAME][PERSON_NAME]"
